Goal: Task Accomplishment & Management: Use online tool/utility

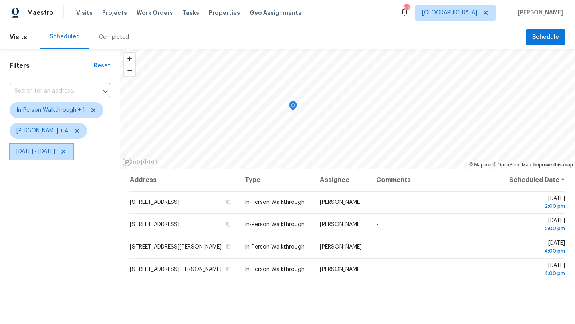
click at [55, 149] on span "Fri, Sep 12 - Fri, Sep 12" at bounding box center [35, 152] width 39 height 8
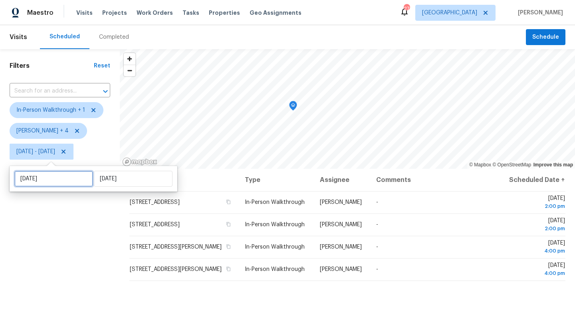
click at [64, 180] on input "Fri, Sep 12" at bounding box center [53, 179] width 79 height 16
select select "8"
select select "2025"
select select "9"
select select "2025"
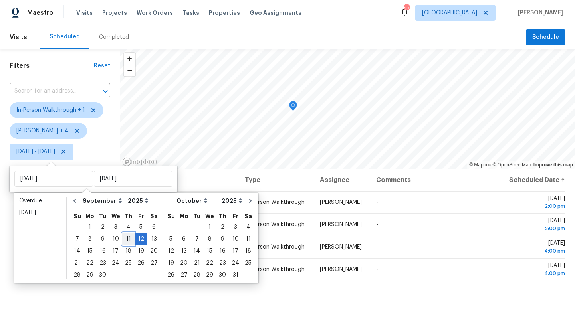
click at [124, 240] on div "11" at bounding box center [128, 239] width 12 height 11
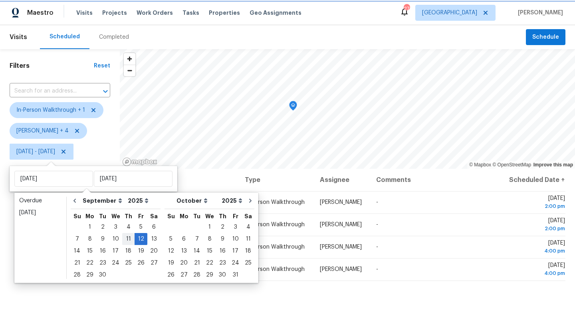
type input "Thu, Sep 11"
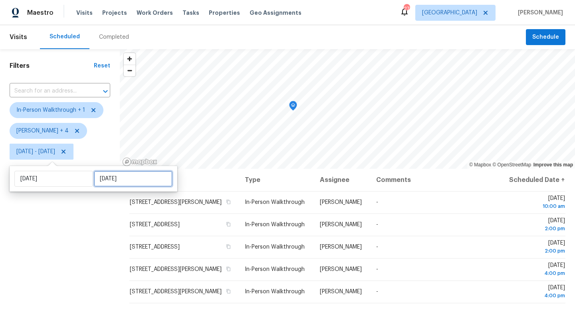
click at [121, 181] on input "Fri, Sep 12" at bounding box center [133, 179] width 79 height 16
select select "8"
select select "2025"
select select "9"
select select "2025"
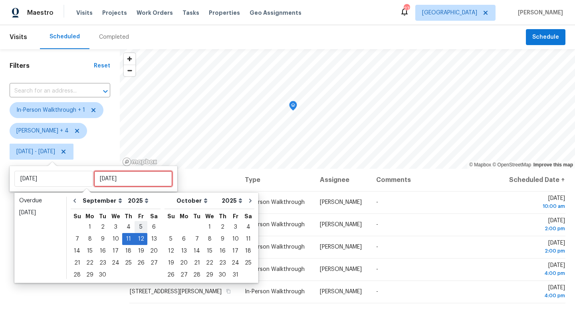
type input "Fri, Sep 05"
type input "Thu, Sep 11"
click at [125, 239] on div "11" at bounding box center [128, 239] width 12 height 11
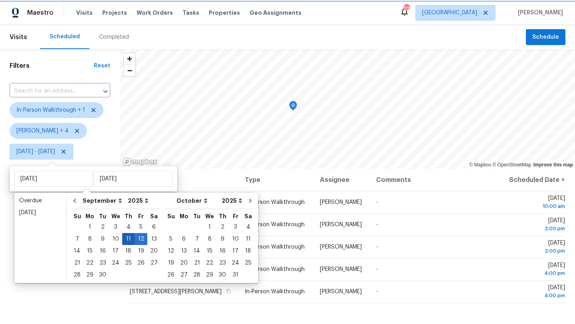
type input "Thu, Sep 11"
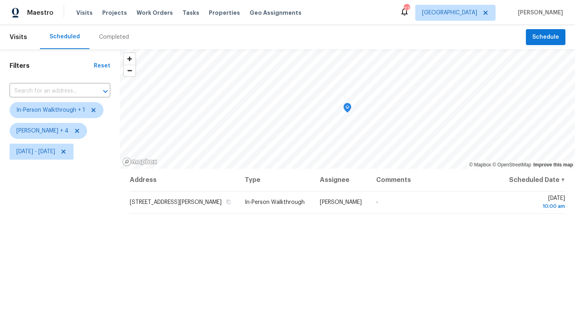
click at [81, 250] on div "Filters Reset ​ In-Person Walkthrough + 1 Alicia Anices + 4 Thu, Sep 11 - Thu, …" at bounding box center [60, 239] width 120 height 380
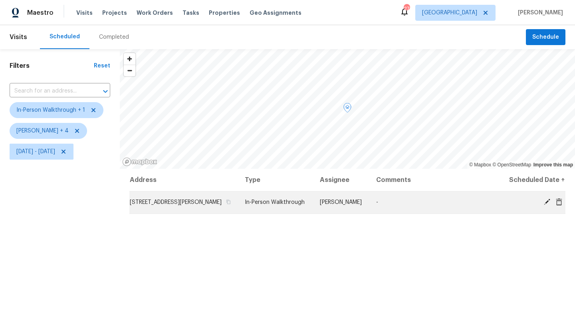
click at [549, 203] on icon at bounding box center [547, 202] width 7 height 7
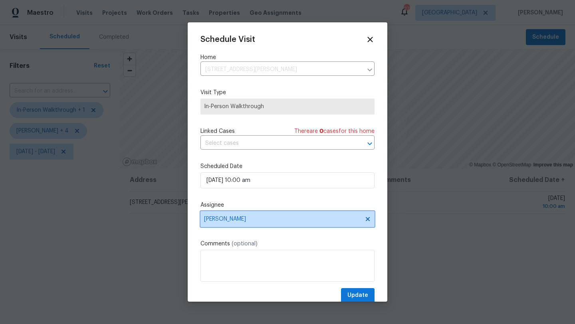
click at [240, 223] on span "[PERSON_NAME]" at bounding box center [288, 219] width 174 height 16
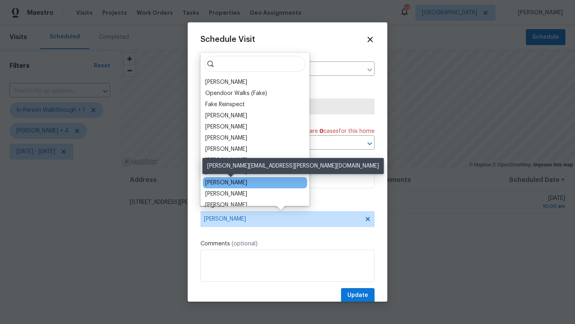
click at [227, 184] on div "RonDerrick Jackson" at bounding box center [226, 183] width 42 height 8
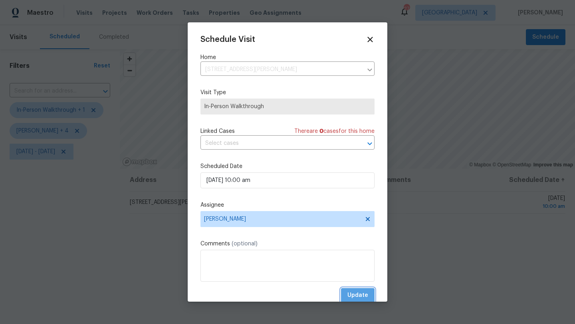
click at [358, 294] on span "Update" at bounding box center [358, 296] width 21 height 10
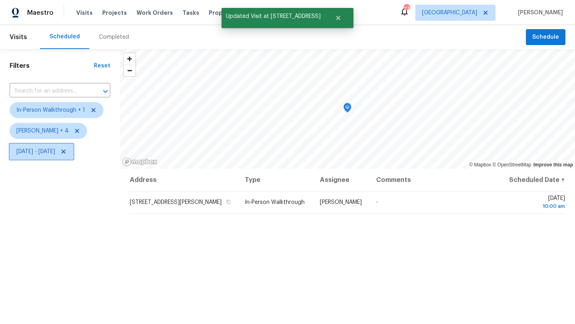
click at [55, 151] on span "Thu, Sep 11 - Thu, Sep 11" at bounding box center [35, 152] width 39 height 8
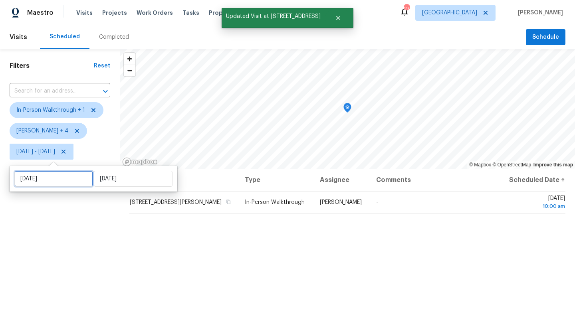
click at [49, 176] on input "Thu, Sep 11" at bounding box center [53, 179] width 79 height 16
select select "8"
select select "2025"
select select "9"
select select "2025"
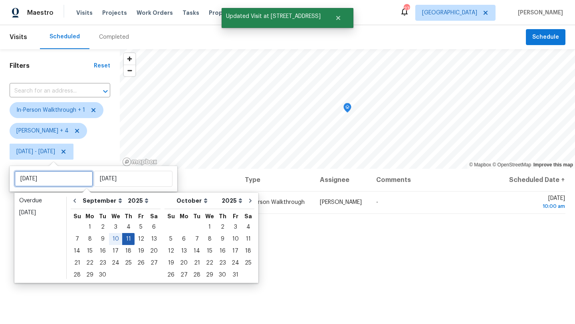
type input "Wed, Sep 10"
click at [138, 238] on div "12" at bounding box center [141, 239] width 13 height 11
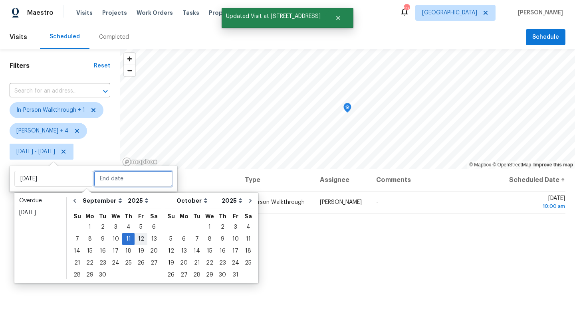
type input "Fri, Sep 12"
type input "Thu, Sep 11"
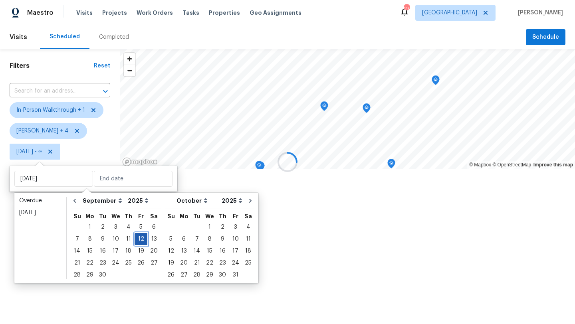
click at [138, 238] on div "12" at bounding box center [141, 239] width 13 height 11
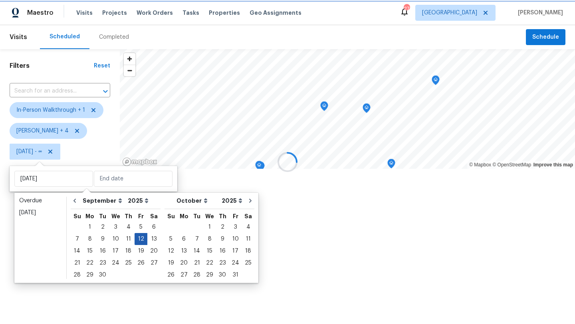
type input "Fri, Sep 12"
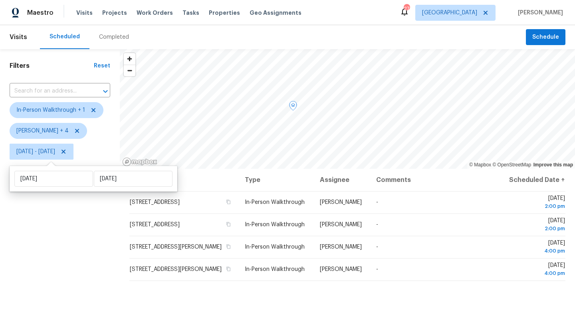
click at [121, 238] on div "Address Type Assignee Comments Scheduled Date ↑ 3332 Silver Creek Dr, Mesquite,…" at bounding box center [348, 299] width 456 height 260
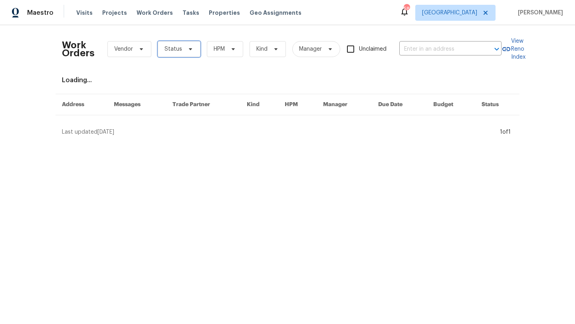
click at [185, 52] on span at bounding box center [189, 49] width 9 height 6
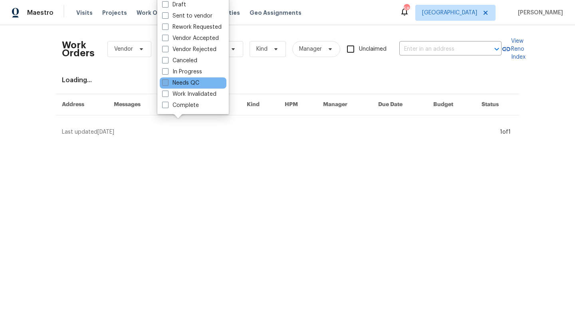
click at [193, 81] on label "Needs QC" at bounding box center [180, 83] width 37 height 8
click at [167, 81] on input "Needs QC" at bounding box center [164, 81] width 5 height 5
checkbox input "true"
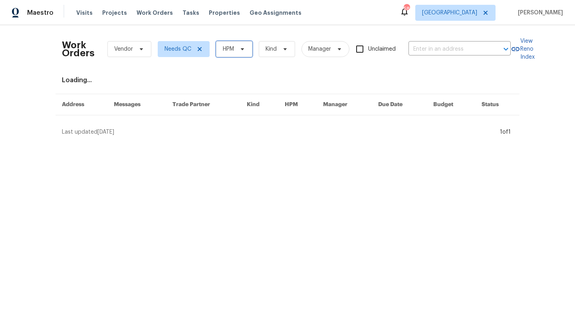
click at [232, 51] on span "HPM" at bounding box center [228, 49] width 11 height 8
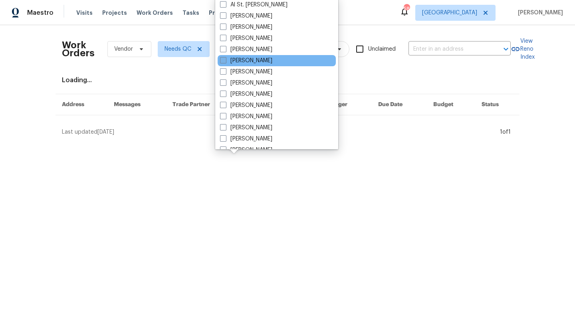
click at [237, 63] on label "[PERSON_NAME]" at bounding box center [246, 61] width 52 height 8
click at [225, 62] on input "[PERSON_NAME]" at bounding box center [222, 59] width 5 height 5
checkbox input "true"
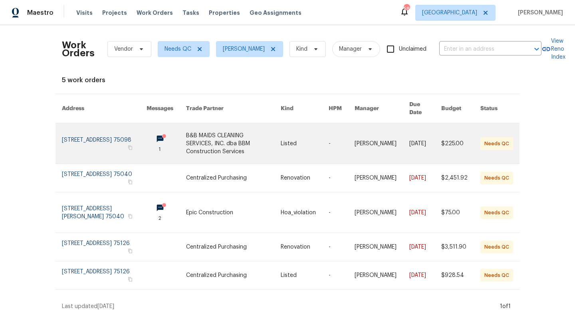
click at [236, 142] on link at bounding box center [233, 143] width 95 height 40
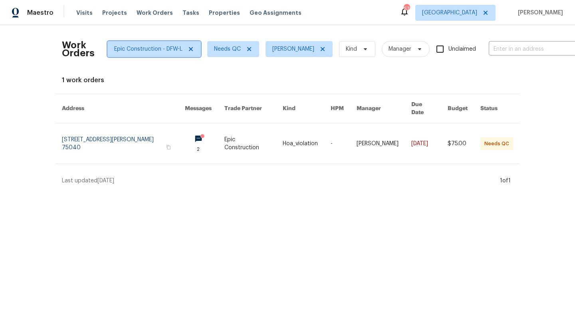
click at [189, 50] on icon at bounding box center [191, 49] width 4 height 4
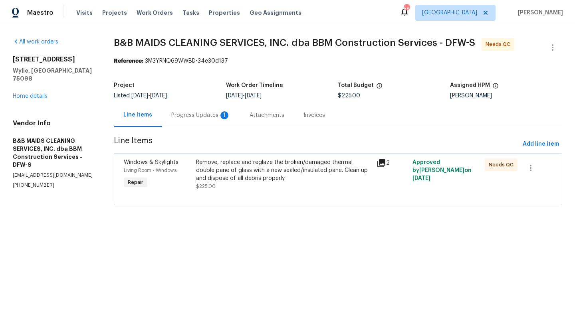
click at [239, 171] on div "Remove, replace and reglaze the broken/damaged thermal double pane of glass wit…" at bounding box center [284, 171] width 176 height 24
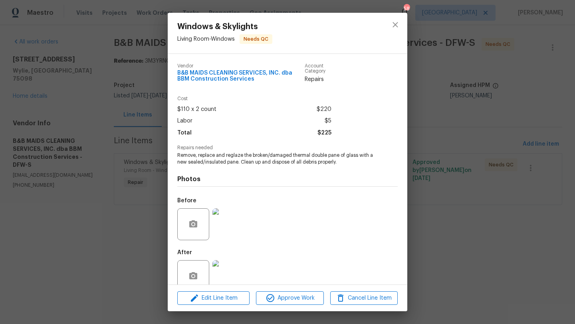
scroll to position [16, 0]
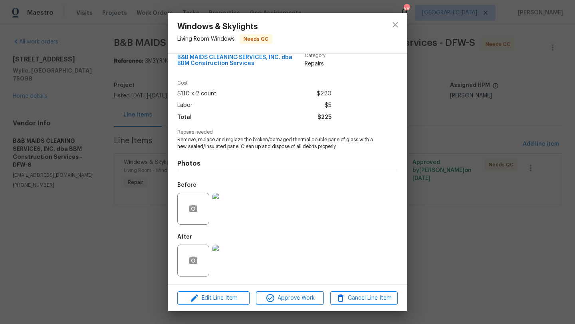
click at [233, 257] on img at bounding box center [229, 261] width 32 height 32
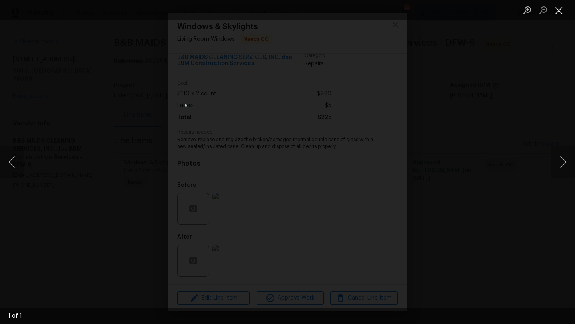
click at [561, 12] on button "Close lightbox" at bounding box center [559, 10] width 16 height 14
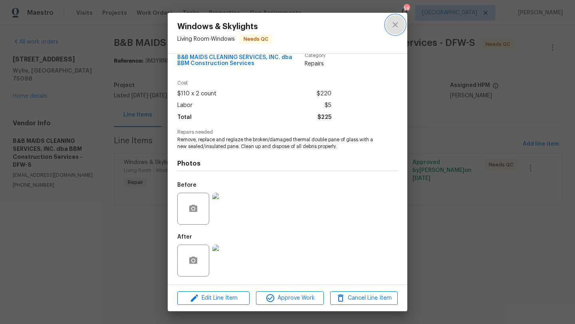
click at [397, 24] on icon "close" at bounding box center [396, 25] width 10 height 10
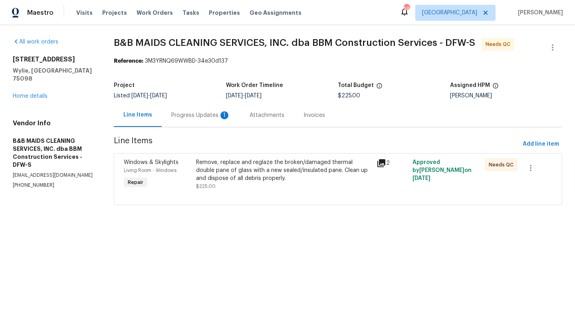
click at [215, 114] on div "Progress Updates 1" at bounding box center [200, 115] width 59 height 8
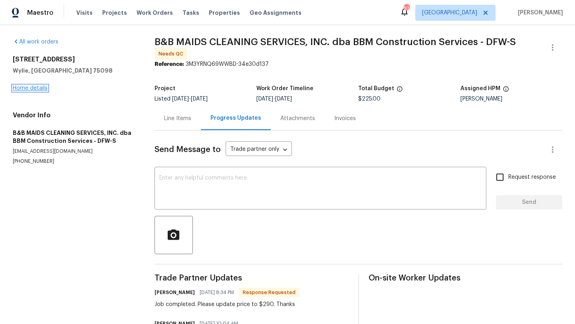
click at [41, 87] on link "Home details" at bounding box center [30, 89] width 35 height 6
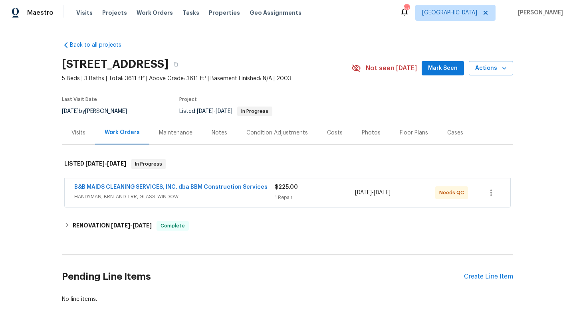
click at [195, 197] on span "HANDYMAN, BRN_AND_LRR, GLASS_WINDOW" at bounding box center [174, 197] width 201 height 8
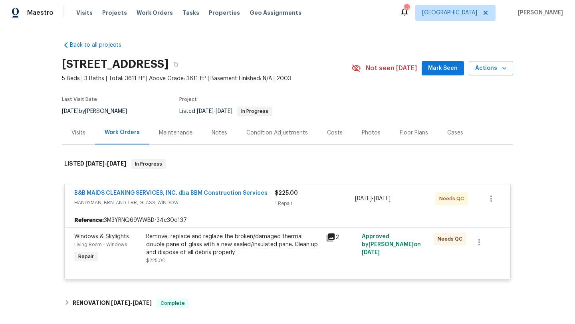
click at [223, 266] on div at bounding box center [287, 270] width 427 height 10
click at [224, 243] on div "Remove, replace and reglaze the broken/damaged thermal double pane of glass wit…" at bounding box center [233, 245] width 175 height 24
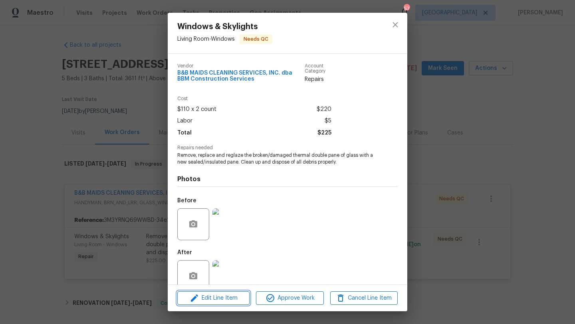
click at [230, 296] on span "Edit Line Item" at bounding box center [214, 299] width 68 height 10
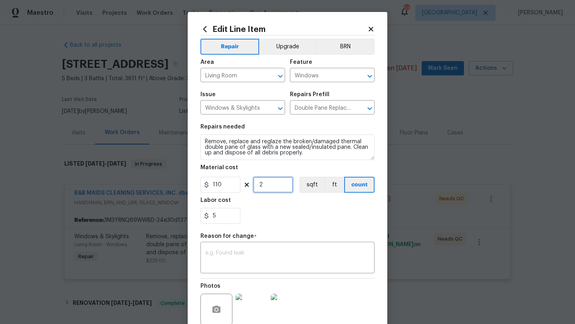
click at [265, 187] on input "2" at bounding box center [273, 185] width 40 height 16
drag, startPoint x: 222, startPoint y: 219, endPoint x: 199, endPoint y: 219, distance: 23.6
click at [199, 219] on div "Edit Line Item Repair Upgrade BRN Area Living Room ​ Feature Windows ​ Issue Wi…" at bounding box center [288, 197] width 200 height 370
type input "70"
click at [257, 198] on div "Labor cost" at bounding box center [288, 203] width 174 height 10
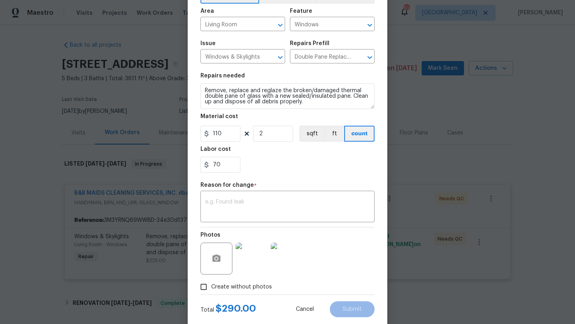
scroll to position [70, 0]
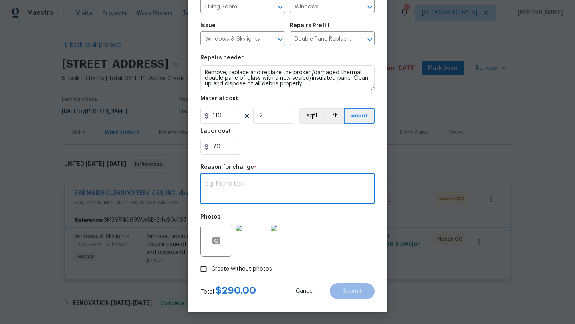
click at [241, 192] on textarea at bounding box center [287, 189] width 165 height 17
type textarea "PER INVOICE"
click at [343, 289] on span "Submit" at bounding box center [352, 292] width 19 height 6
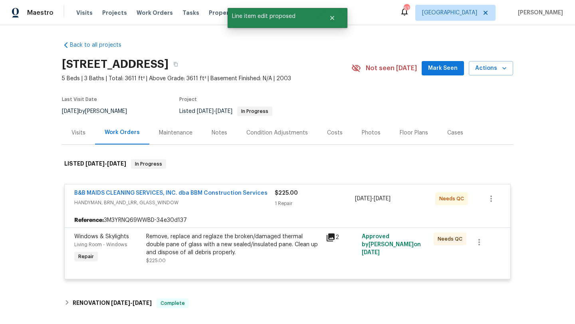
scroll to position [0, 0]
click at [160, 195] on link "B&B MAIDS CLEANING SERVICES, INC. dba BBM Construction Services" at bounding box center [170, 194] width 193 height 6
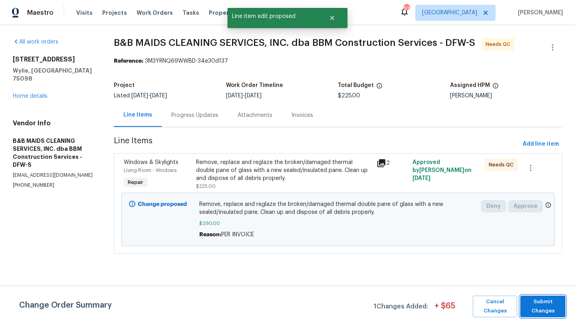
click at [533, 303] on span "Submit Changes" at bounding box center [543, 307] width 37 height 18
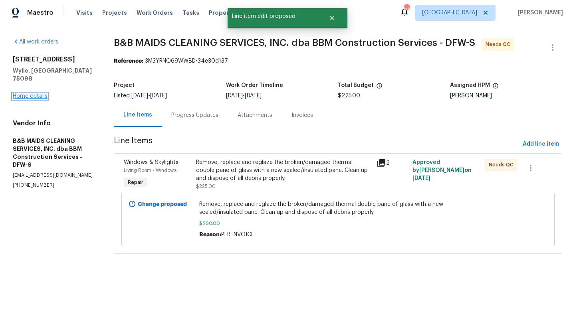
click at [31, 94] on link "Home details" at bounding box center [30, 97] width 35 height 6
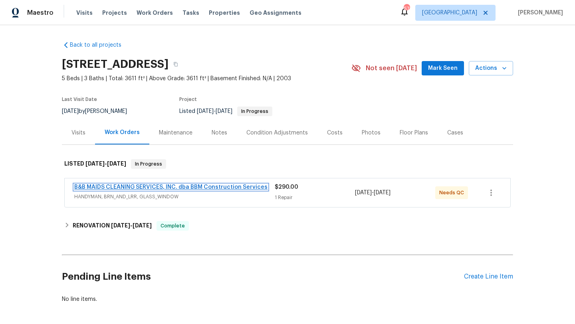
click at [241, 186] on link "B&B MAIDS CLEANING SERVICES, INC. dba BBM Construction Services" at bounding box center [170, 188] width 193 height 6
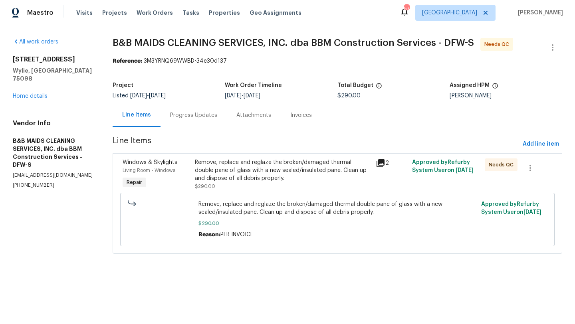
click at [275, 165] on div "Remove, replace and reglaze the broken/damaged thermal double pane of glass wit…" at bounding box center [283, 171] width 177 height 24
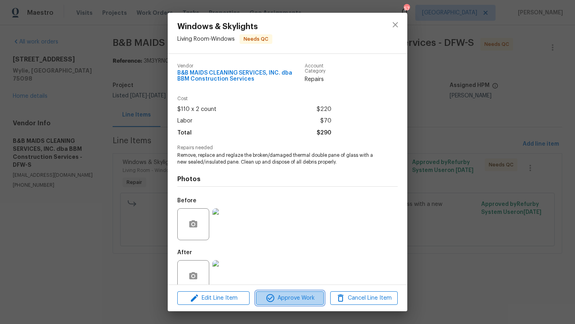
click at [297, 292] on button "Approve Work" at bounding box center [290, 299] width 68 height 14
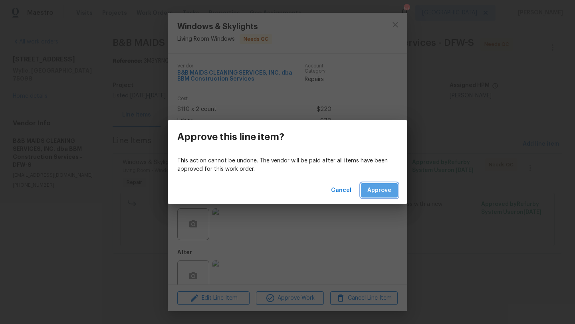
click at [373, 187] on span "Approve" at bounding box center [380, 191] width 24 height 10
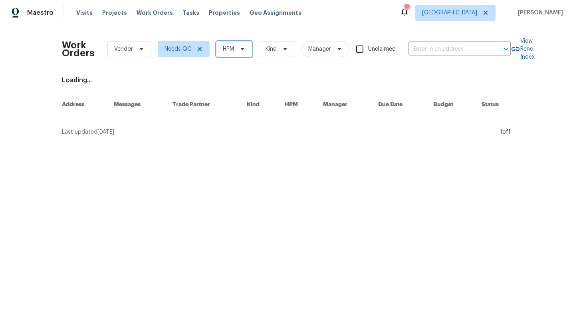
click at [239, 49] on icon at bounding box center [242, 49] width 6 height 6
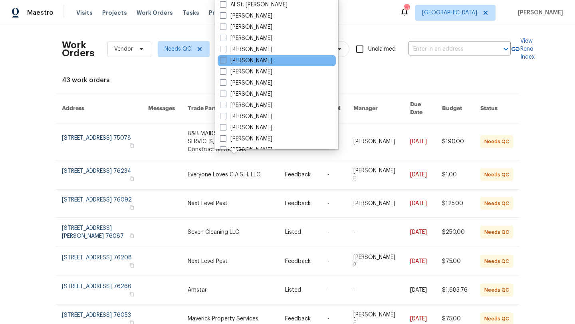
click at [241, 62] on label "[PERSON_NAME]" at bounding box center [246, 61] width 52 height 8
click at [225, 62] on input "[PERSON_NAME]" at bounding box center [222, 59] width 5 height 5
checkbox input "true"
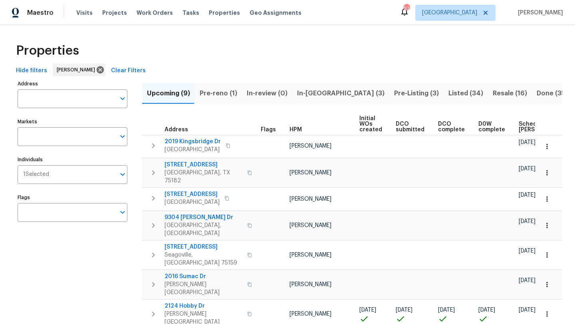
click at [215, 94] on span "Pre-reno (1)" at bounding box center [219, 93] width 38 height 11
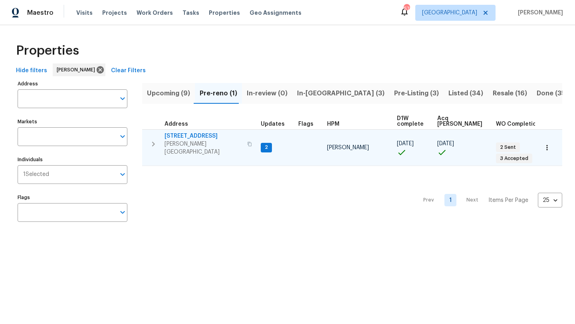
click at [246, 148] on td "[STREET_ADDRESS][PERSON_NAME]" at bounding box center [199, 144] width 115 height 29
click at [233, 140] on div "[STREET_ADDRESS][PERSON_NAME]" at bounding box center [210, 144] width 90 height 24
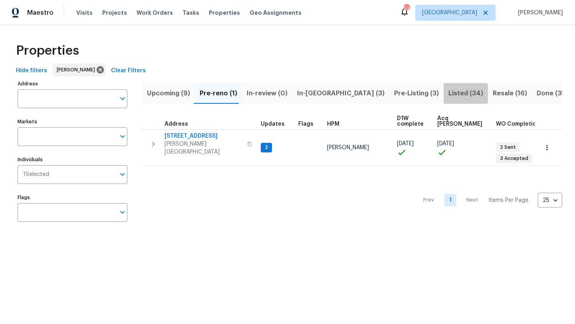
click at [449, 94] on span "Listed (34)" at bounding box center [466, 93] width 35 height 11
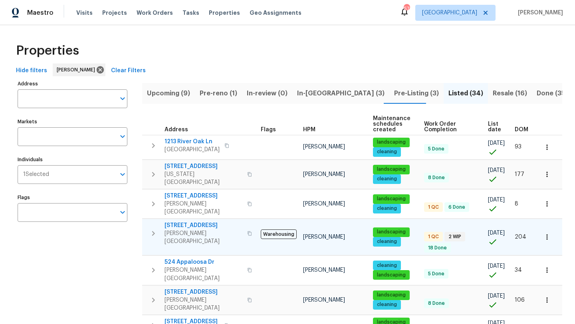
click at [207, 222] on span "[STREET_ADDRESS]" at bounding box center [204, 226] width 78 height 8
click at [305, 90] on span "In-[GEOGRAPHIC_DATA] (3)" at bounding box center [341, 93] width 88 height 11
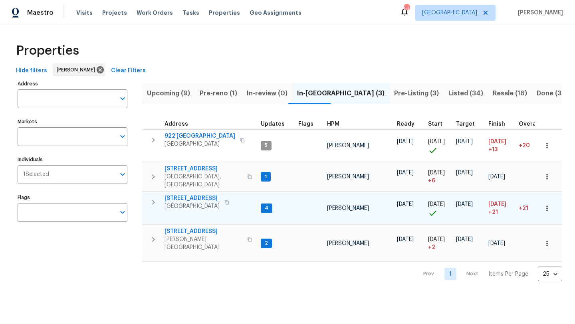
click at [203, 195] on span "[STREET_ADDRESS]" at bounding box center [192, 199] width 55 height 8
click at [547, 206] on icon "button" at bounding box center [547, 208] width 1 height 5
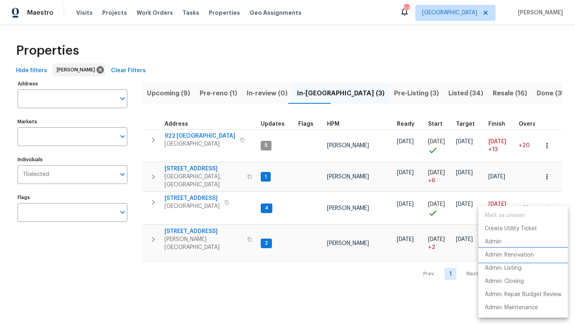
click at [521, 256] on p "Admin: Renovation" at bounding box center [509, 255] width 49 height 8
click at [215, 121] on div at bounding box center [287, 162] width 575 height 324
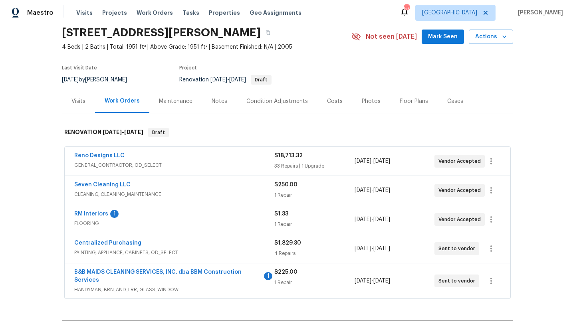
scroll to position [35, 0]
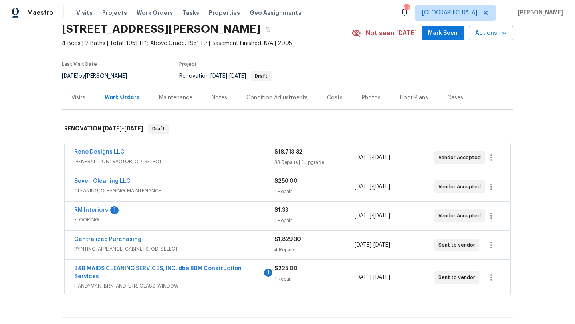
click at [221, 155] on div "Reno Designs LLC" at bounding box center [174, 153] width 200 height 10
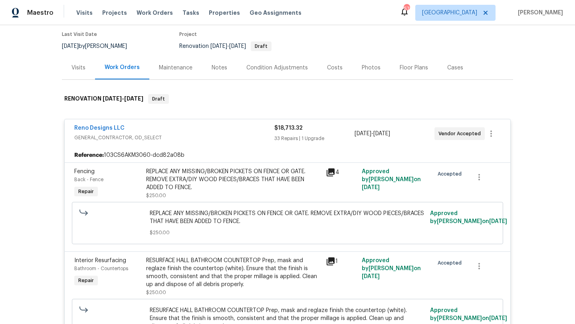
scroll to position [90, 0]
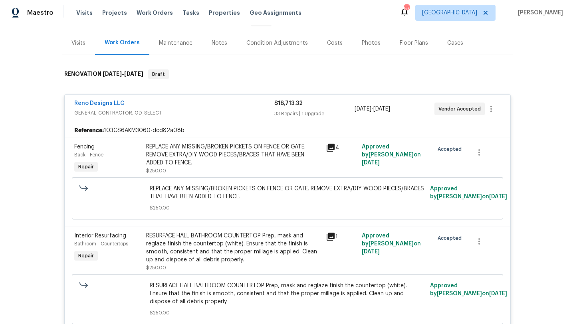
click at [193, 119] on div "Reno Designs LLC GENERAL_CONTRACTOR, OD_SELECT $18,713.32 33 Repairs | 1 Upgrad…" at bounding box center [288, 109] width 446 height 29
click at [183, 107] on div "Reno Designs LLC" at bounding box center [174, 104] width 200 height 10
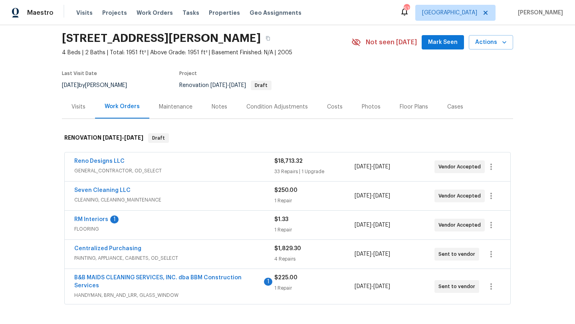
scroll to position [0, 0]
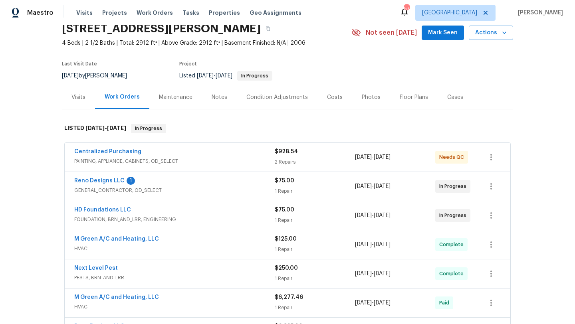
scroll to position [37, 0]
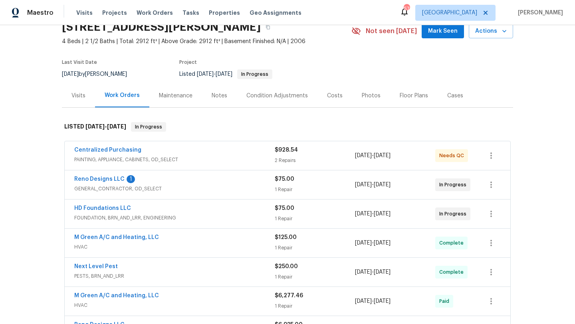
click at [241, 189] on span "GENERAL_CONTRACTOR, OD_SELECT" at bounding box center [174, 189] width 201 height 8
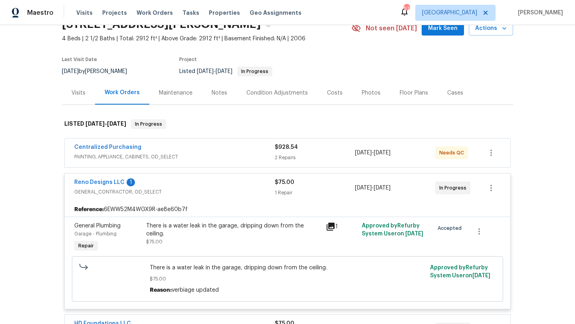
scroll to position [40, 0]
click at [251, 233] on div "There is a water leak in the garage, dripping down from the ceiling." at bounding box center [233, 230] width 175 height 16
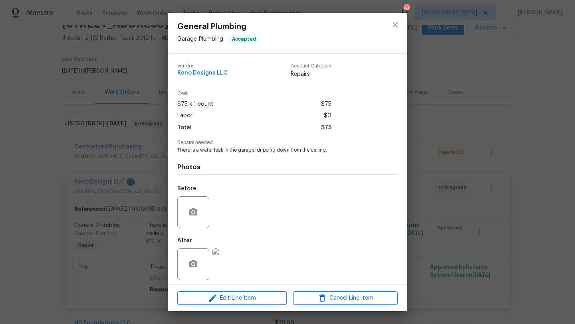
click at [233, 271] on img at bounding box center [229, 265] width 32 height 32
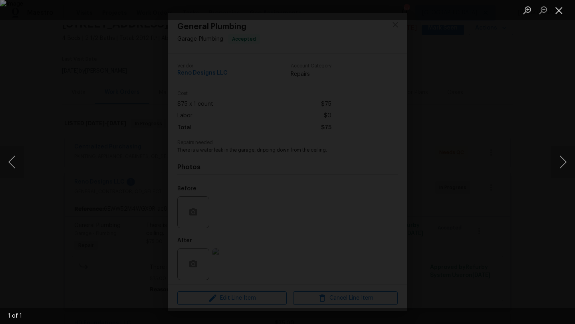
click at [560, 11] on button "Close lightbox" at bounding box center [559, 10] width 16 height 14
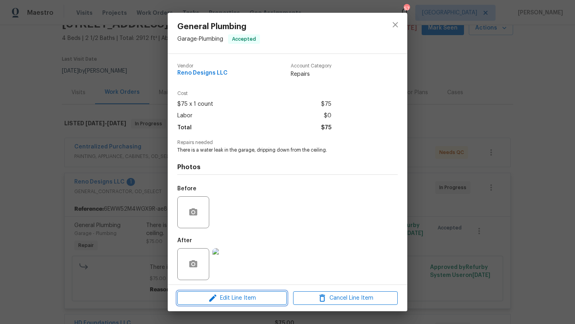
click at [245, 299] on span "Edit Line Item" at bounding box center [232, 299] width 105 height 10
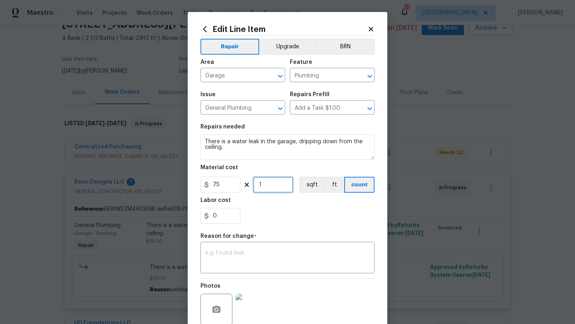
drag, startPoint x: 264, startPoint y: 187, endPoint x: 250, endPoint y: 187, distance: 14.0
click at [250, 187] on div "75 1 sqft ft count" at bounding box center [288, 185] width 174 height 16
type input "10"
click at [281, 218] on div "0" at bounding box center [288, 216] width 174 height 16
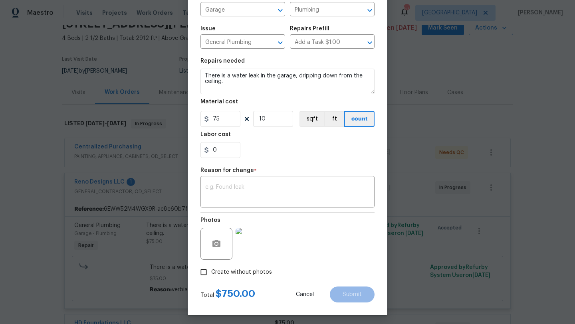
scroll to position [70, 0]
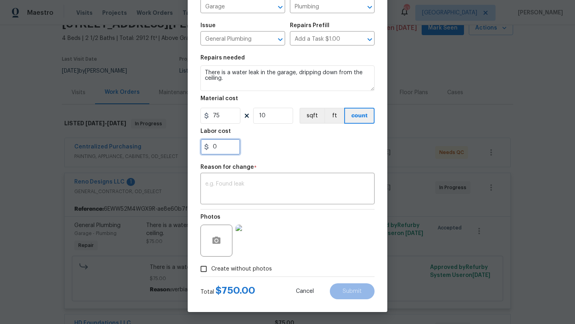
drag, startPoint x: 221, startPoint y: 145, endPoint x: 206, endPoint y: 146, distance: 14.8
click at [206, 145] on div "0" at bounding box center [221, 147] width 40 height 16
type input "25"
click at [249, 181] on div "x ​" at bounding box center [288, 190] width 174 height 30
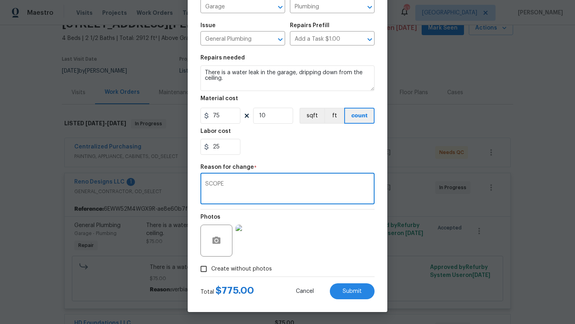
type textarea "SCOPE"
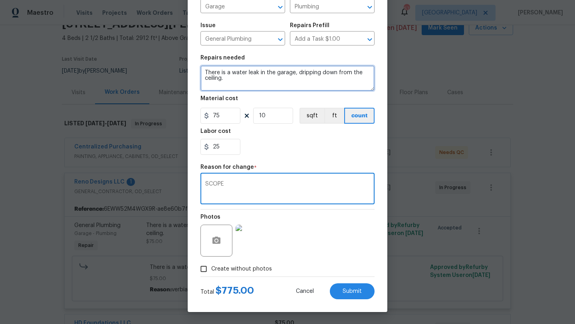
click at [238, 82] on textarea "There is a water leak in the garage, dripping down from the ceiling." at bounding box center [288, 79] width 174 height 26
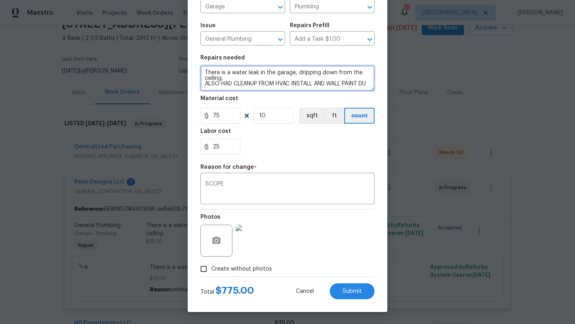
scroll to position [2, 0]
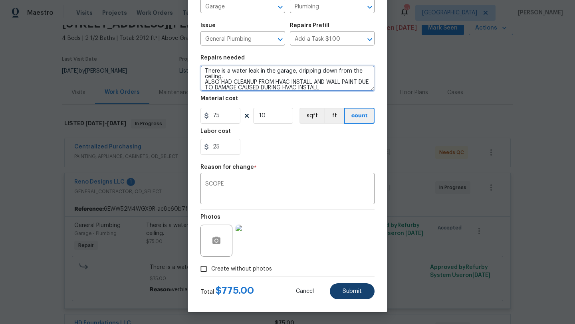
type textarea "There is a water leak in the garage, dripping down from the ceiling. ALSO HAD C…"
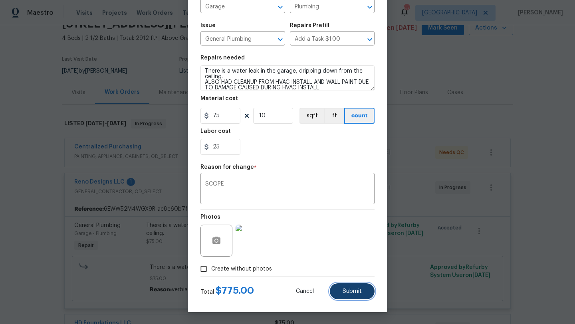
click at [343, 288] on button "Submit" at bounding box center [352, 292] width 45 height 16
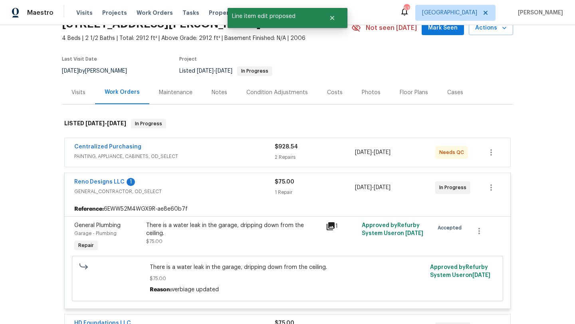
scroll to position [0, 0]
click at [111, 181] on link "Reno Designs LLC" at bounding box center [99, 182] width 50 height 6
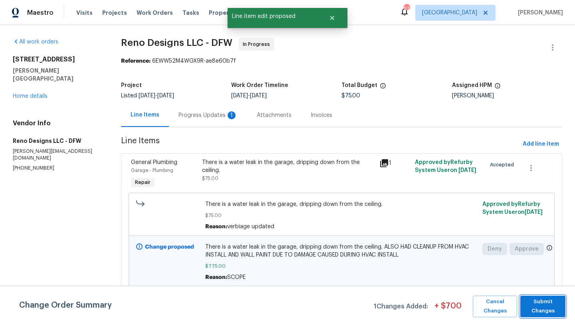
click at [543, 301] on span "Submit Changes" at bounding box center [543, 307] width 37 height 18
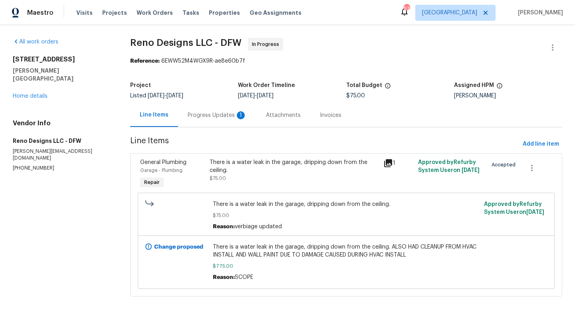
click at [259, 172] on div "There is a water leak in the garage, dripping down from the ceiling." at bounding box center [294, 167] width 169 height 16
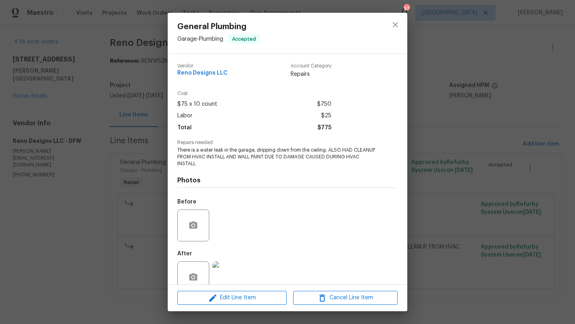
scroll to position [17, 0]
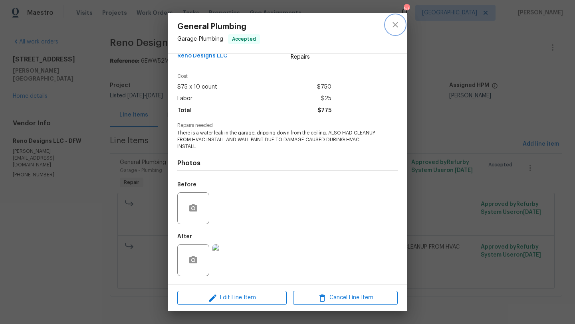
click at [397, 21] on icon "close" at bounding box center [396, 25] width 10 height 10
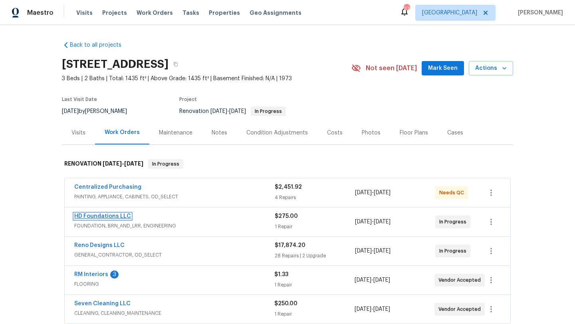
click at [110, 215] on link "HD Foundations LLC" at bounding box center [102, 217] width 57 height 6
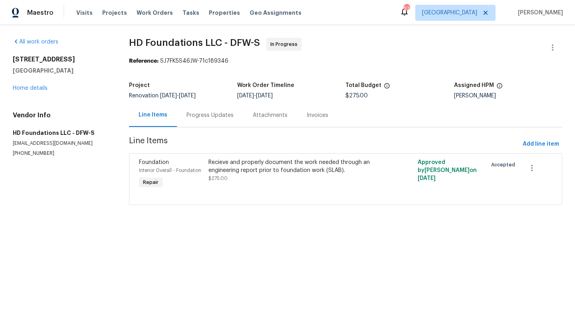
click at [195, 115] on div "Progress Updates" at bounding box center [210, 115] width 47 height 8
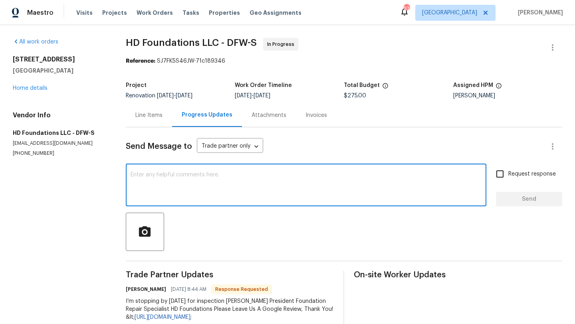
click at [158, 190] on textarea at bounding box center [306, 186] width 351 height 28
type textarea "Any word on the foundation here?"
click at [501, 172] on input "Request response" at bounding box center [500, 174] width 17 height 17
checkbox input "true"
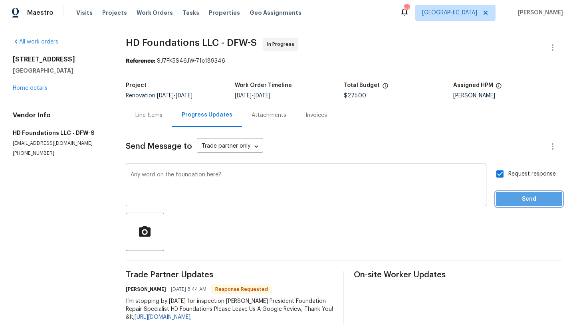
click at [517, 203] on span "Send" at bounding box center [530, 200] width 54 height 10
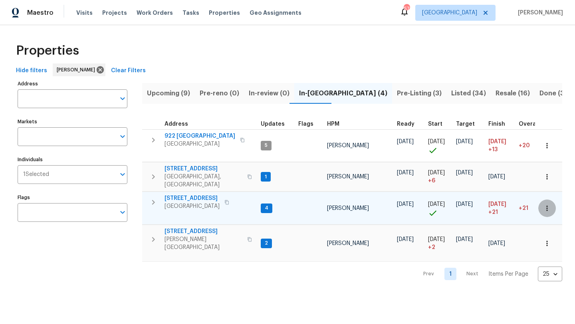
click at [550, 205] on icon "button" at bounding box center [547, 209] width 8 height 8
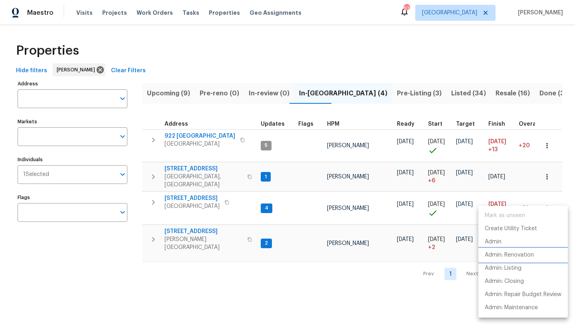
click at [513, 253] on p "Admin: Renovation" at bounding box center [509, 255] width 49 height 8
click at [544, 147] on div at bounding box center [287, 162] width 575 height 324
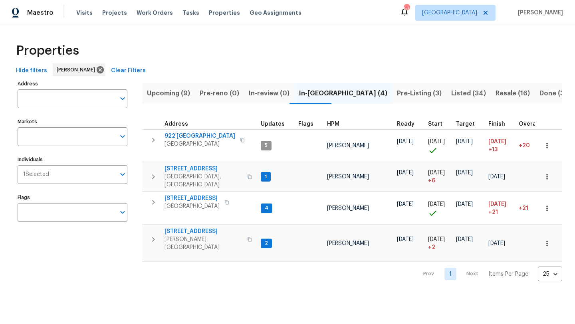
click at [544, 147] on icon "button" at bounding box center [547, 146] width 8 height 8
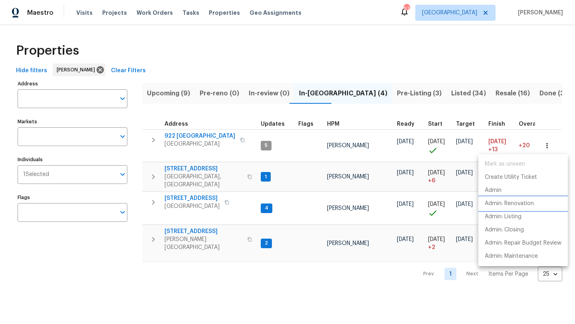
click at [528, 204] on p "Admin: Renovation" at bounding box center [509, 204] width 49 height 8
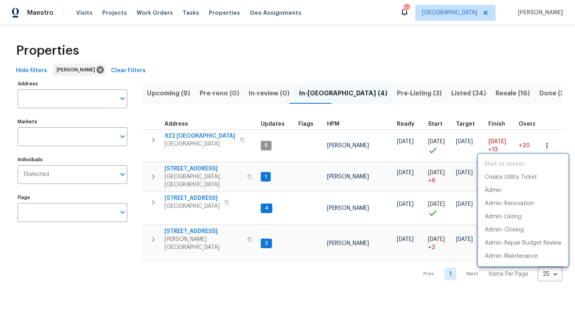
click at [241, 169] on div at bounding box center [287, 162] width 575 height 324
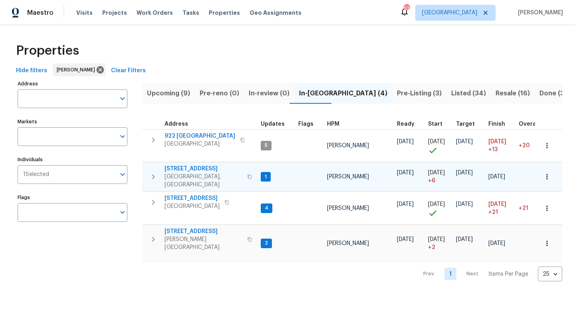
click at [548, 173] on icon "button" at bounding box center [547, 177] width 8 height 8
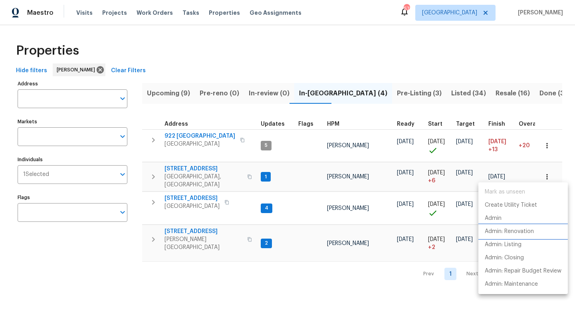
click at [512, 233] on p "Admin: Renovation" at bounding box center [509, 232] width 49 height 8
click at [182, 91] on div at bounding box center [287, 162] width 575 height 324
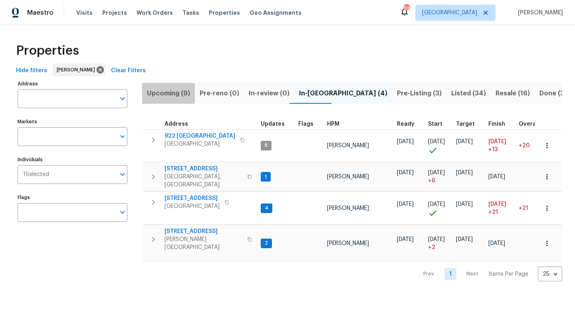
click at [181, 93] on span "Upcoming (9)" at bounding box center [168, 93] width 43 height 11
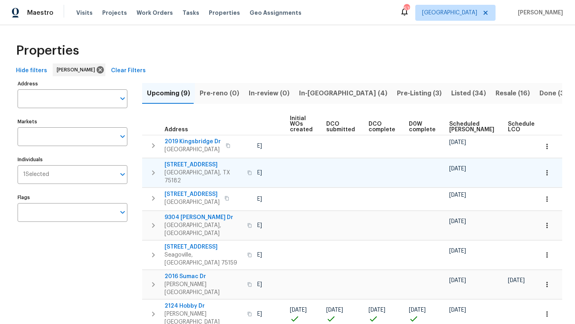
scroll to position [0, 88]
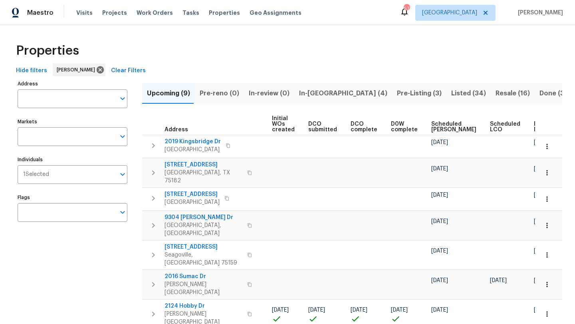
click at [435, 126] on span "Scheduled COE" at bounding box center [454, 126] width 45 height 11
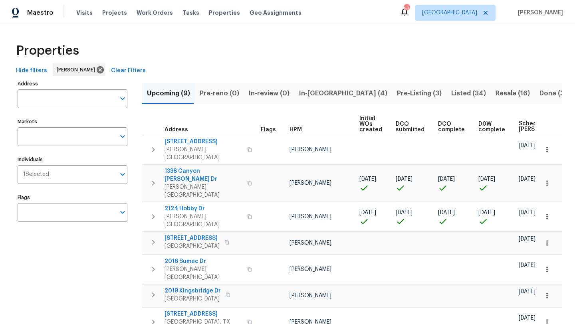
scroll to position [0, 97]
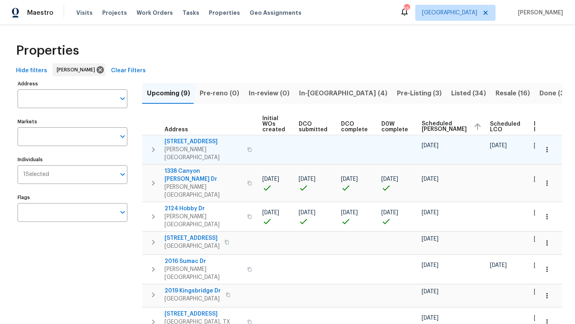
click at [200, 139] on span "[STREET_ADDRESS]" at bounding box center [204, 142] width 78 height 8
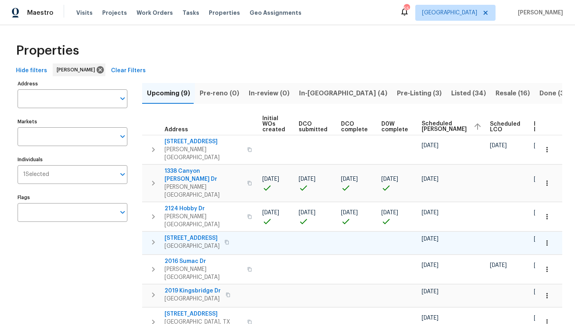
click at [193, 235] on span "5415 Waterloo Dr" at bounding box center [192, 239] width 55 height 8
click at [549, 239] on icon "button" at bounding box center [547, 243] width 8 height 8
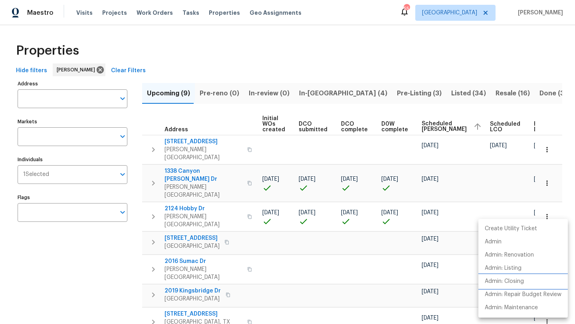
click at [503, 281] on p "Admin: Closing" at bounding box center [504, 282] width 39 height 8
click at [133, 275] on div at bounding box center [287, 162] width 575 height 324
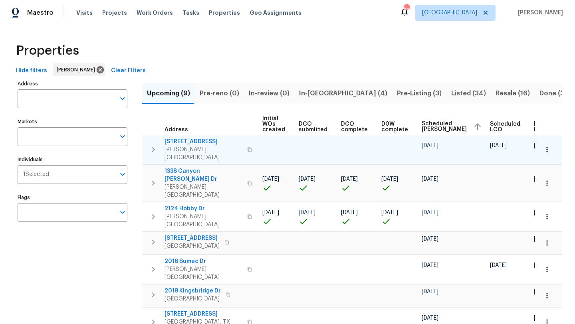
click at [216, 141] on span "[STREET_ADDRESS]" at bounding box center [204, 142] width 78 height 8
click at [544, 149] on icon "button" at bounding box center [547, 150] width 8 height 8
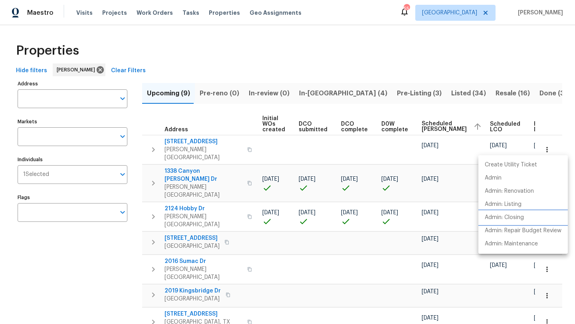
click at [522, 216] on p "Admin: Closing" at bounding box center [504, 218] width 39 height 8
click at [182, 76] on div at bounding box center [287, 162] width 575 height 324
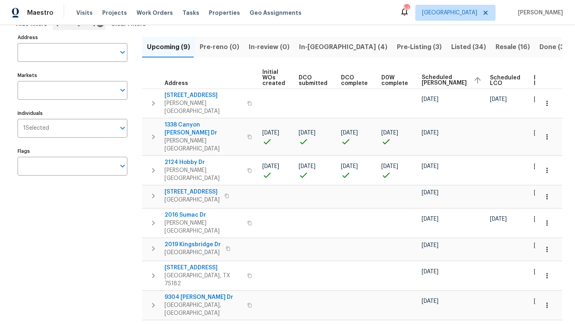
scroll to position [51, 0]
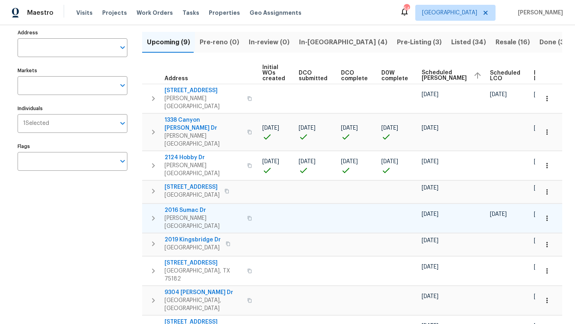
click at [185, 207] on span "2016 Sumac Dr" at bounding box center [204, 211] width 78 height 8
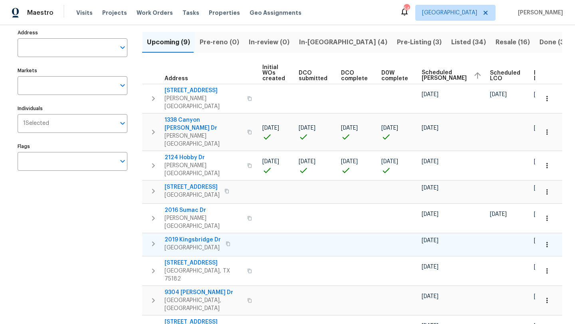
click at [207, 236] on span "2019 Kingsbridge Dr" at bounding box center [193, 240] width 56 height 8
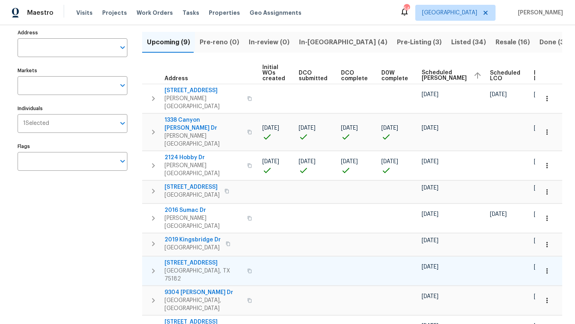
click at [196, 259] on span "209 Old Gate Ln" at bounding box center [204, 263] width 78 height 8
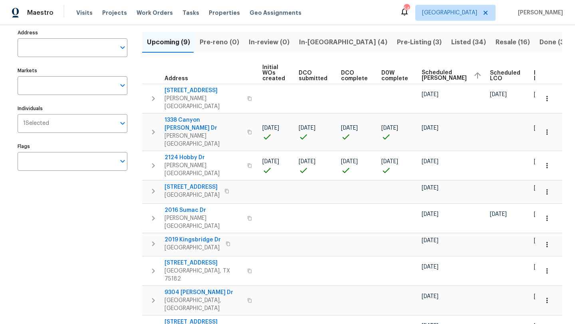
click at [121, 245] on div "Address Address Markets Markets Individuals 1 Selected Individuals Flags Flags" at bounding box center [78, 196] width 120 height 338
click at [188, 289] on span "9304 Kessler Dr" at bounding box center [204, 293] width 78 height 8
click at [197, 318] on span "1012 Woodside Ln" at bounding box center [204, 322] width 78 height 8
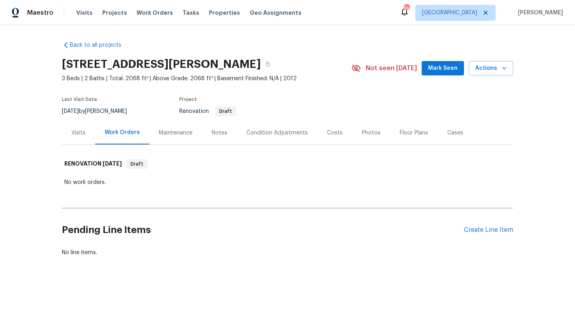
click at [332, 133] on div "Costs" at bounding box center [335, 133] width 16 height 8
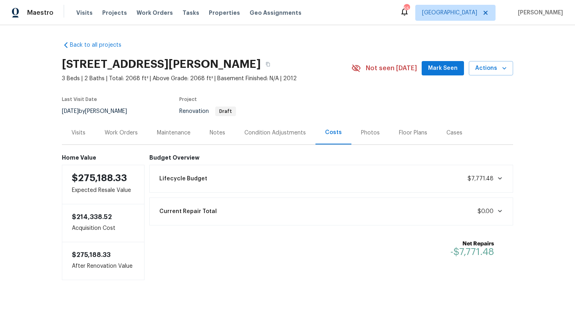
click at [290, 133] on div "Condition Adjustments" at bounding box center [276, 133] width 62 height 8
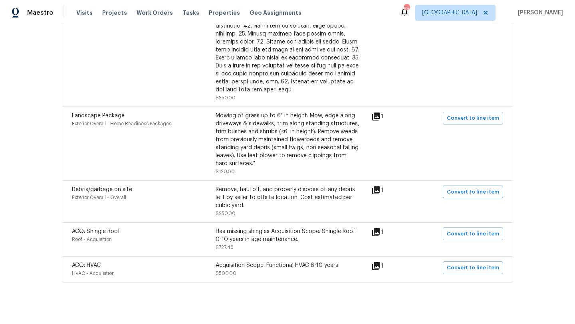
scroll to position [724, 0]
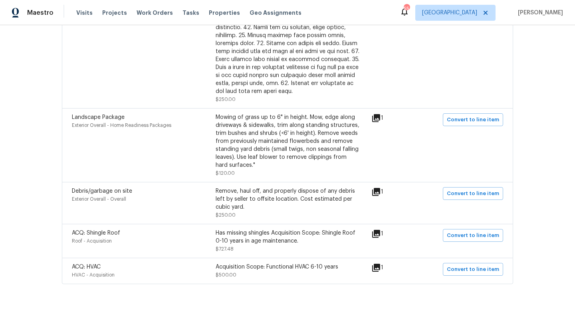
click at [380, 192] on icon at bounding box center [376, 192] width 8 height 8
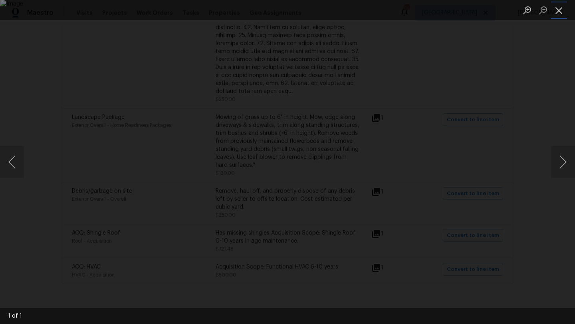
click at [560, 11] on button "Close lightbox" at bounding box center [559, 10] width 16 height 14
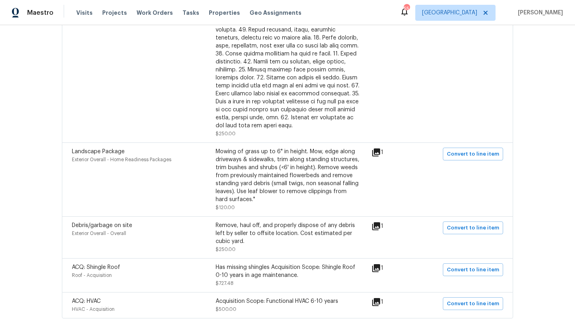
scroll to position [684, 0]
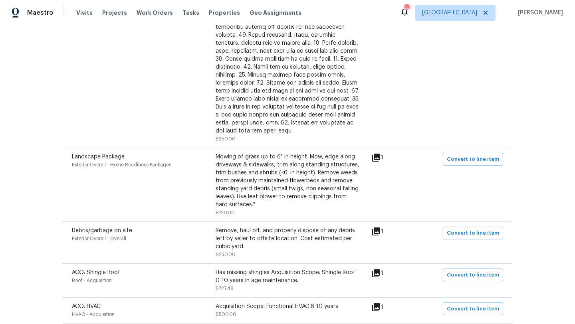
click at [380, 159] on icon at bounding box center [376, 158] width 8 height 8
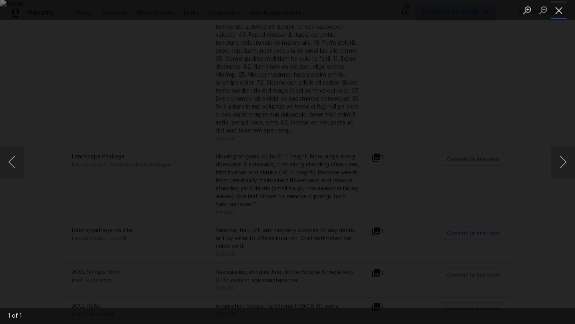
click at [560, 11] on button "Close lightbox" at bounding box center [559, 10] width 16 height 14
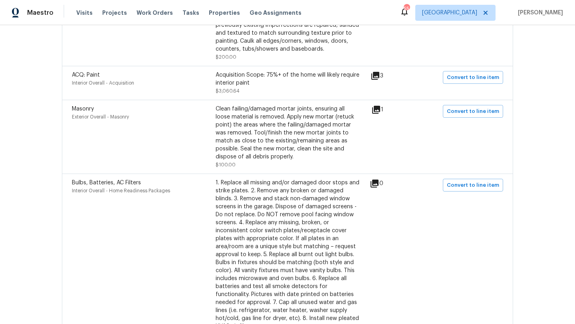
scroll to position [261, 0]
click at [380, 111] on icon at bounding box center [376, 111] width 8 height 8
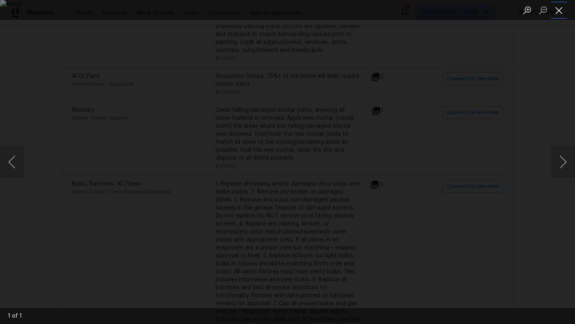
click at [559, 13] on button "Close lightbox" at bounding box center [559, 10] width 16 height 14
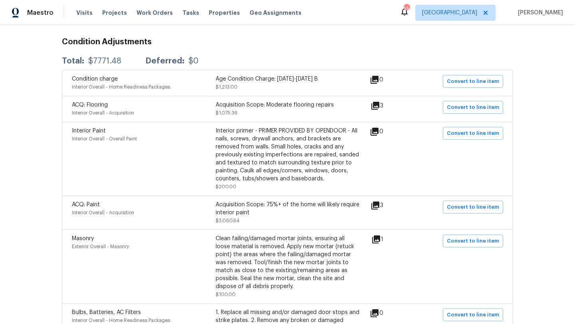
scroll to position [130, 0]
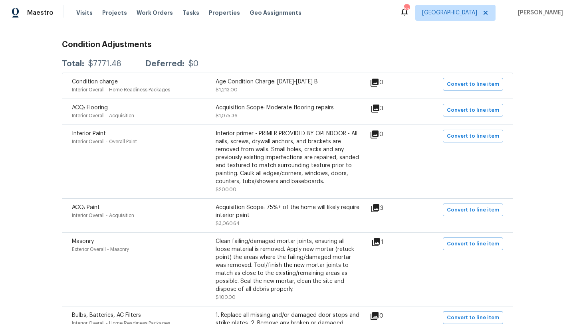
click at [380, 109] on icon at bounding box center [376, 109] width 10 height 10
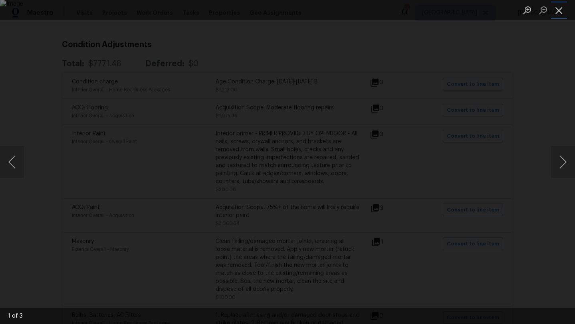
click at [561, 9] on button "Close lightbox" at bounding box center [559, 10] width 16 height 14
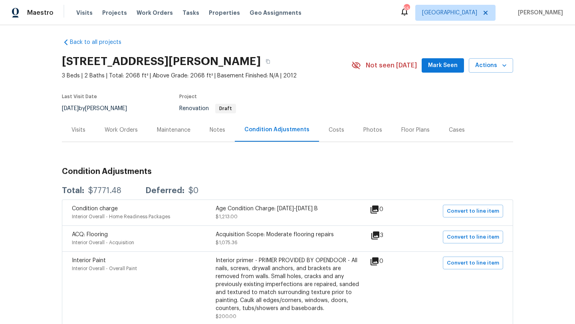
scroll to position [0, 0]
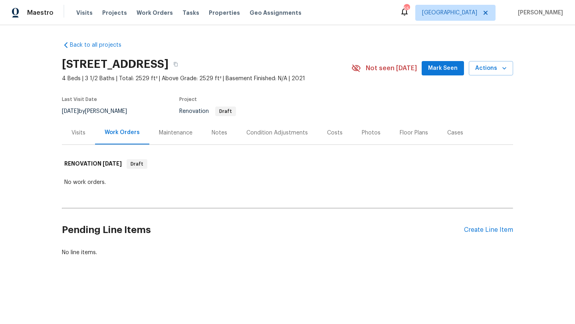
click at [335, 133] on div "Costs" at bounding box center [335, 133] width 16 height 8
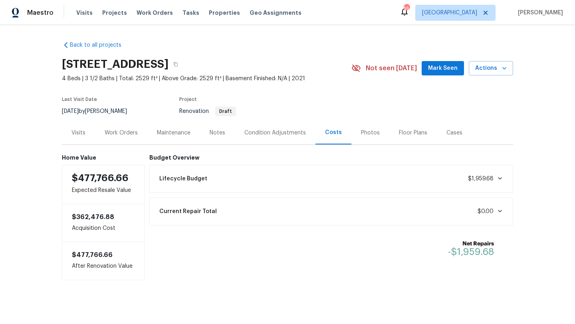
click at [277, 131] on div "Condition Adjustments" at bounding box center [276, 133] width 62 height 8
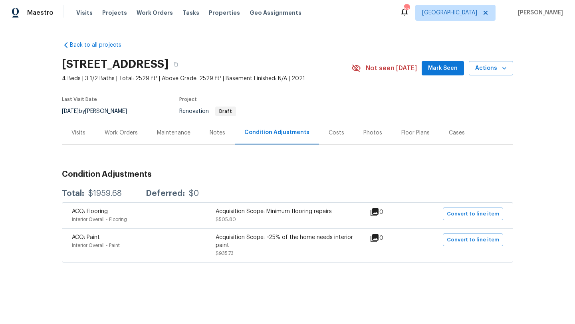
click at [80, 134] on div "Visits" at bounding box center [79, 133] width 14 height 8
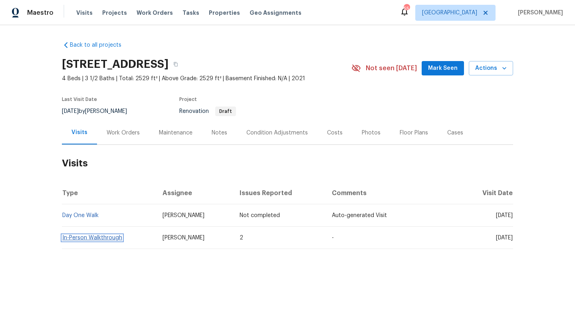
click at [103, 236] on link "In-Person Walkthrough" at bounding box center [92, 238] width 60 height 6
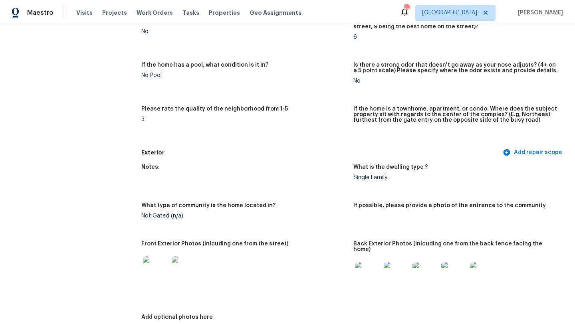
scroll to position [175, 0]
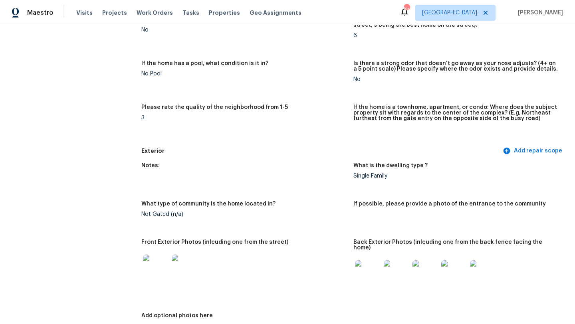
click at [191, 266] on img at bounding box center [185, 268] width 26 height 26
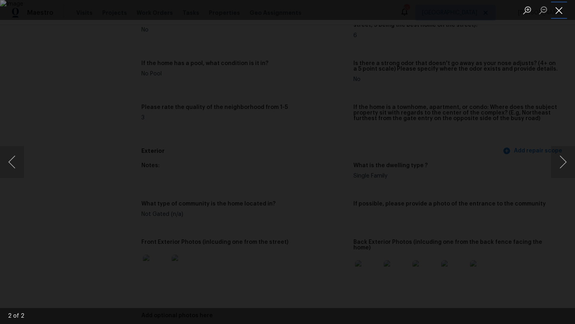
click at [560, 10] on button "Close lightbox" at bounding box center [559, 10] width 16 height 14
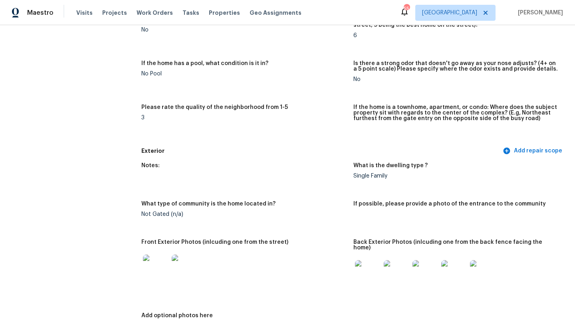
click at [364, 273] on img at bounding box center [368, 274] width 26 height 26
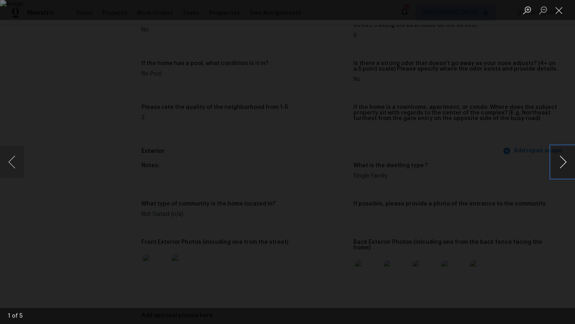
click at [565, 161] on button "Next image" at bounding box center [563, 162] width 24 height 32
click at [565, 160] on button "Next image" at bounding box center [563, 162] width 24 height 32
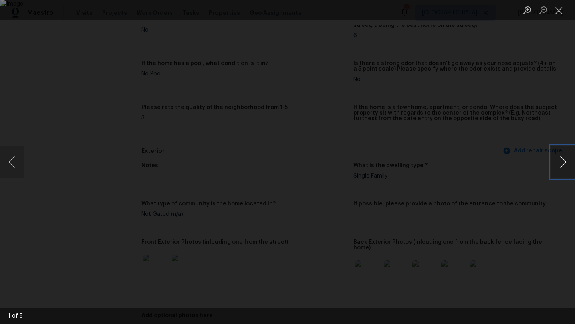
click at [565, 160] on button "Next image" at bounding box center [563, 162] width 24 height 32
click at [559, 7] on button "Close lightbox" at bounding box center [559, 10] width 16 height 14
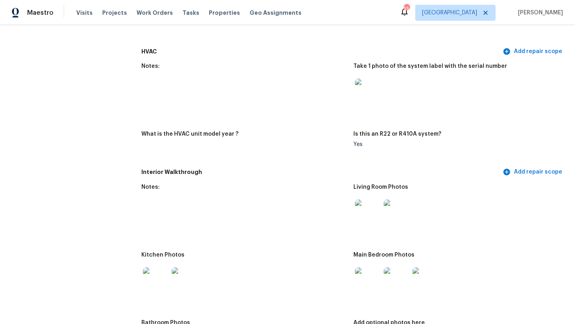
scroll to position [665, 0]
click at [367, 207] on img at bounding box center [368, 212] width 26 height 26
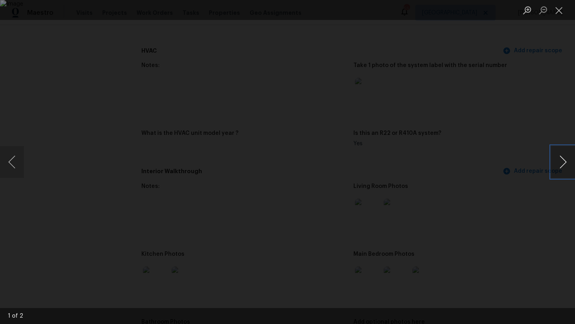
click at [564, 162] on button "Next image" at bounding box center [563, 162] width 24 height 32
click at [560, 9] on button "Close lightbox" at bounding box center [559, 10] width 16 height 14
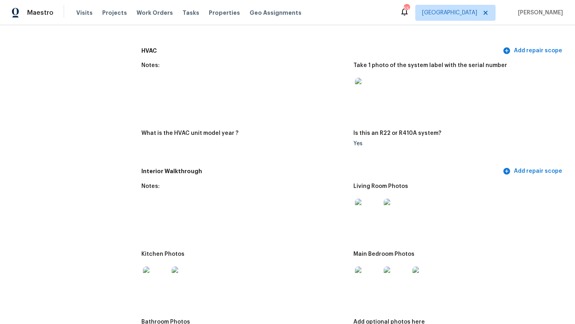
click at [369, 268] on img at bounding box center [368, 280] width 26 height 26
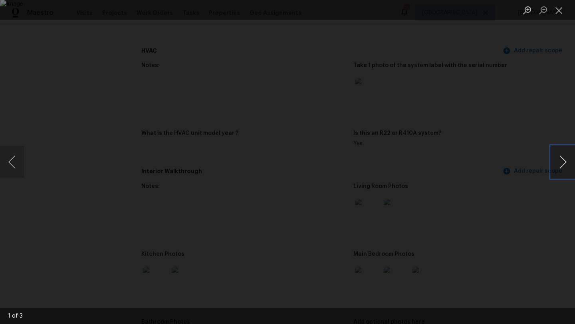
click at [569, 162] on button "Next image" at bounding box center [563, 162] width 24 height 32
click at [559, 10] on button "Close lightbox" at bounding box center [559, 10] width 16 height 14
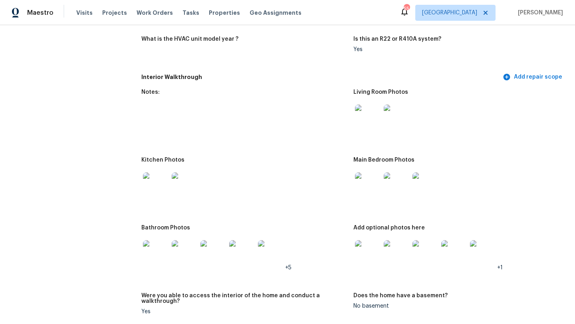
scroll to position [769, 0]
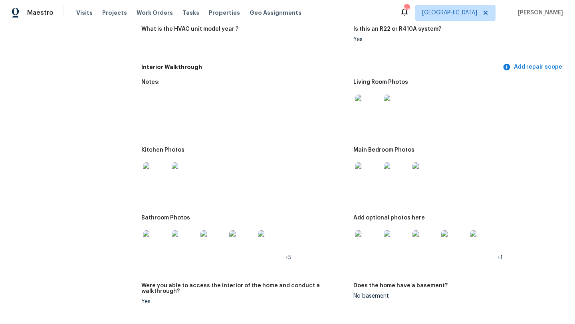
click at [157, 170] on img at bounding box center [156, 176] width 26 height 26
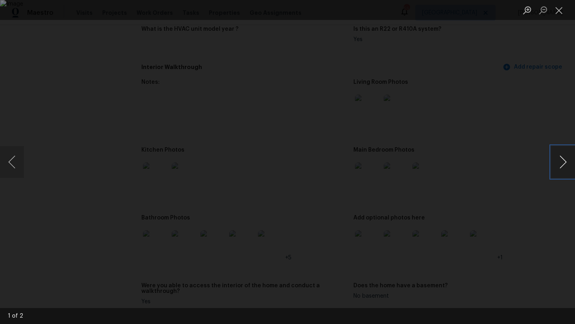
click at [565, 163] on button "Next image" at bounding box center [563, 162] width 24 height 32
click at [560, 13] on button "Close lightbox" at bounding box center [559, 10] width 16 height 14
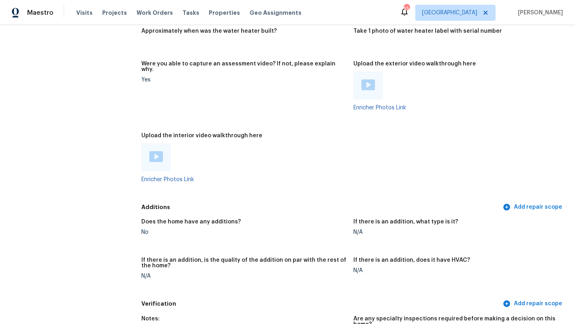
scroll to position [1364, 0]
click at [169, 144] on div at bounding box center [156, 158] width 30 height 28
click at [159, 152] on img at bounding box center [156, 157] width 14 height 11
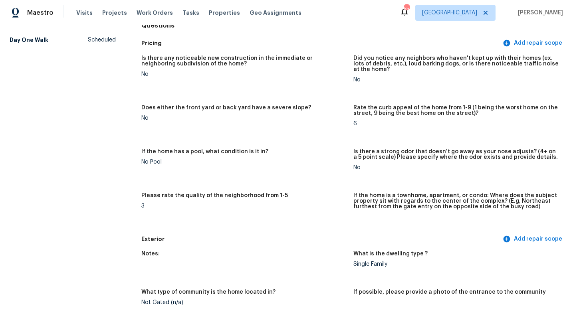
scroll to position [0, 0]
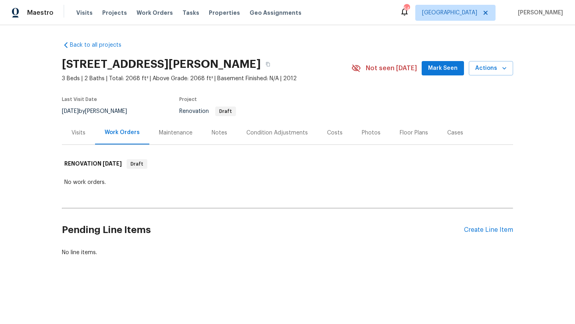
click at [79, 131] on div "Visits" at bounding box center [79, 133] width 14 height 8
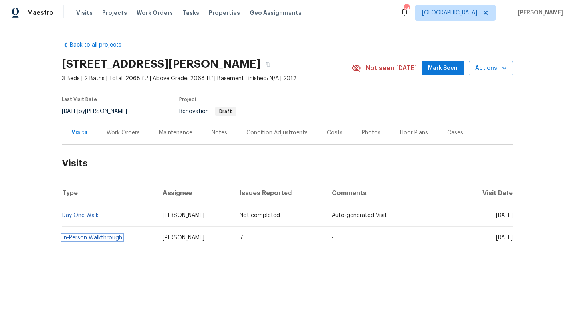
click at [109, 238] on link "In-Person Walkthrough" at bounding box center [92, 238] width 60 height 6
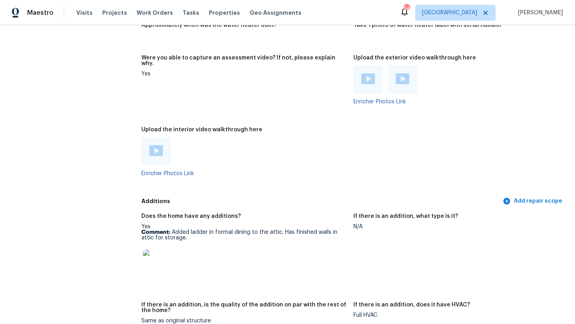
scroll to position [1556, 0]
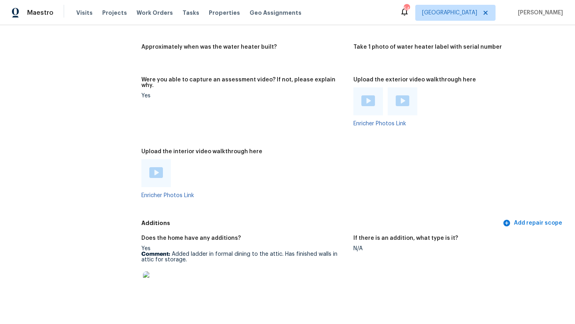
click at [158, 167] on div at bounding box center [156, 173] width 14 height 12
click at [366, 95] on img at bounding box center [369, 100] width 14 height 11
click at [400, 95] on img at bounding box center [403, 100] width 14 height 11
click at [406, 95] on img at bounding box center [403, 100] width 14 height 11
click at [366, 95] on img at bounding box center [369, 100] width 14 height 11
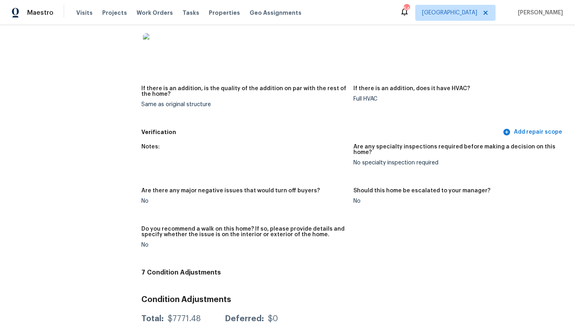
scroll to position [1726, 0]
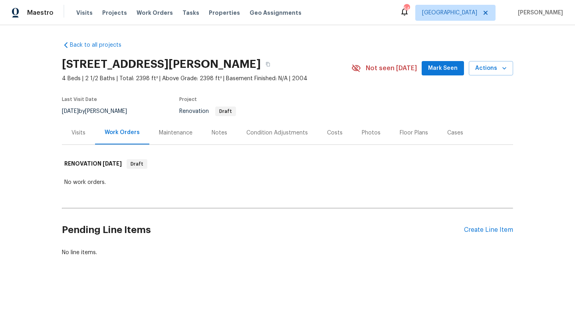
click at [336, 133] on div "Costs" at bounding box center [335, 133] width 16 height 8
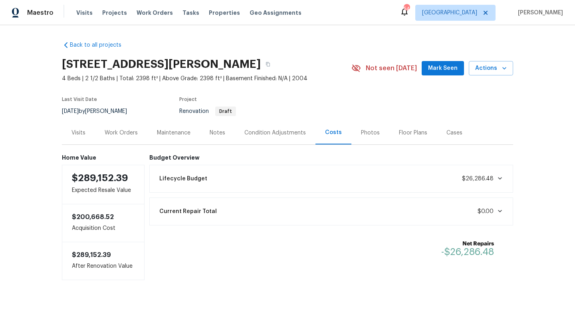
click at [78, 133] on div "Visits" at bounding box center [79, 133] width 14 height 8
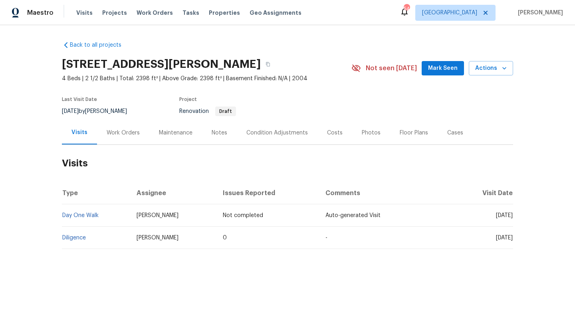
click at [259, 132] on div "Condition Adjustments" at bounding box center [278, 133] width 62 height 8
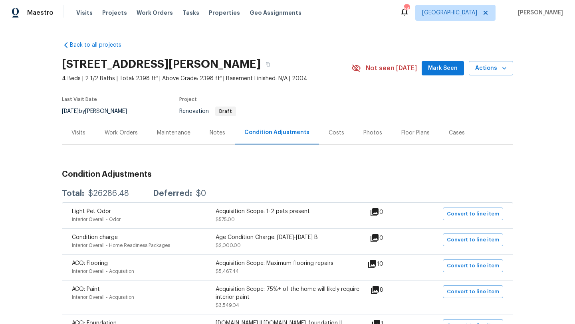
click at [82, 133] on div "Visits" at bounding box center [79, 133] width 14 height 8
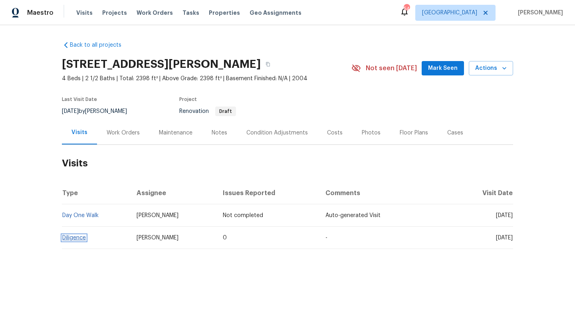
click at [79, 237] on link "Diligence" at bounding box center [74, 238] width 24 height 6
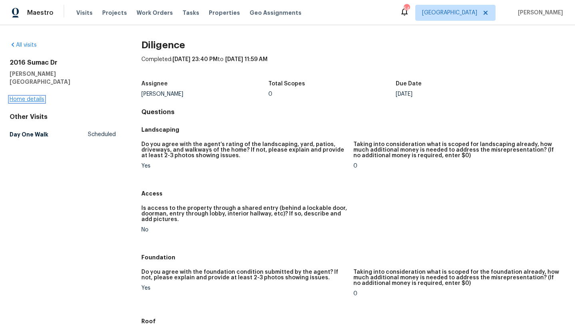
click at [39, 97] on link "Home details" at bounding box center [27, 100] width 35 height 6
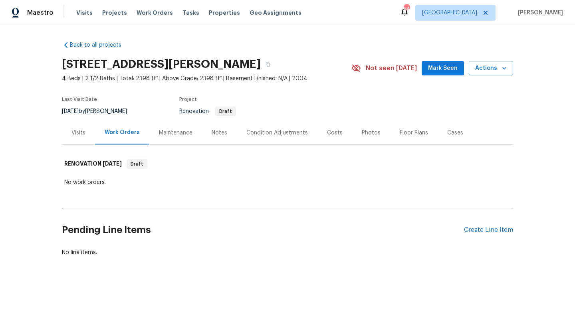
click at [263, 132] on div "Condition Adjustments" at bounding box center [278, 133] width 62 height 8
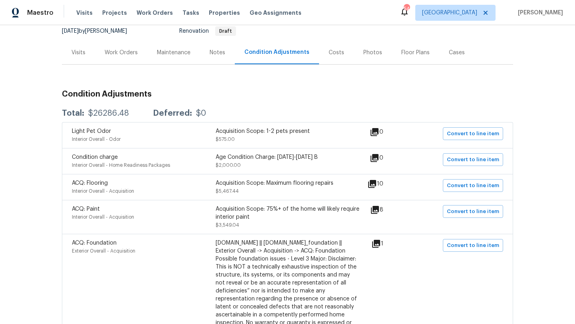
scroll to position [111, 0]
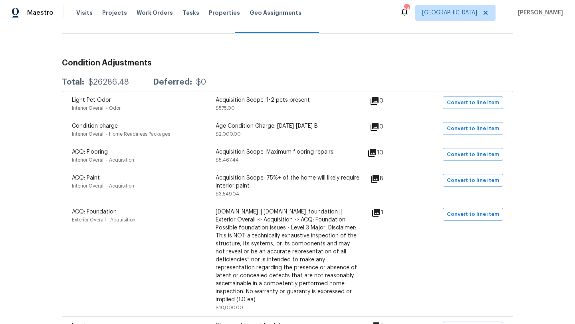
click at [376, 153] on icon at bounding box center [372, 153] width 8 height 8
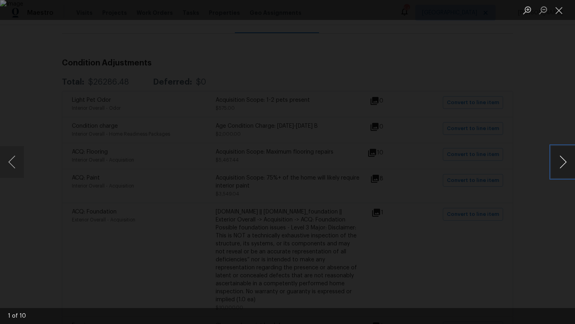
click at [566, 159] on button "Next image" at bounding box center [563, 162] width 24 height 32
click at [561, 161] on button "Next image" at bounding box center [563, 162] width 24 height 32
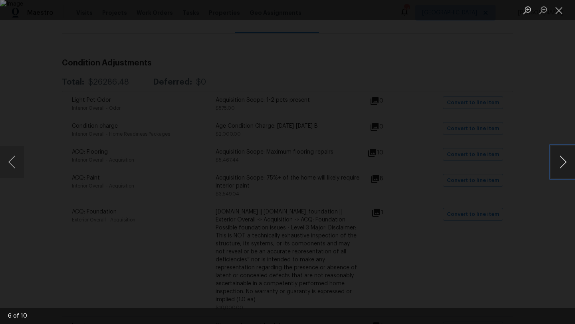
click at [561, 161] on button "Next image" at bounding box center [563, 162] width 24 height 32
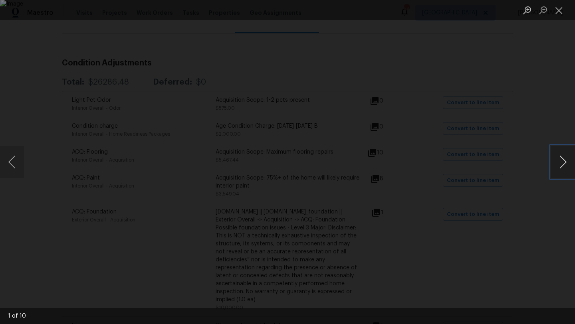
click at [561, 161] on button "Next image" at bounding box center [563, 162] width 24 height 32
click at [558, 14] on button "Close lightbox" at bounding box center [559, 10] width 16 height 14
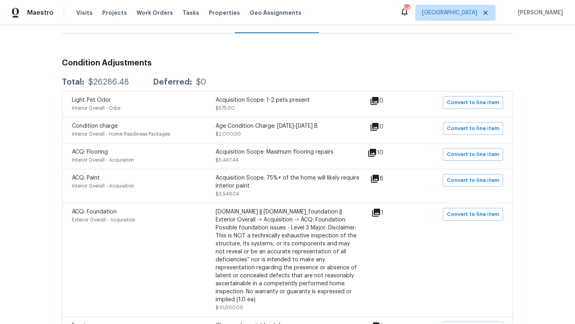
click at [378, 178] on icon at bounding box center [375, 179] width 8 height 8
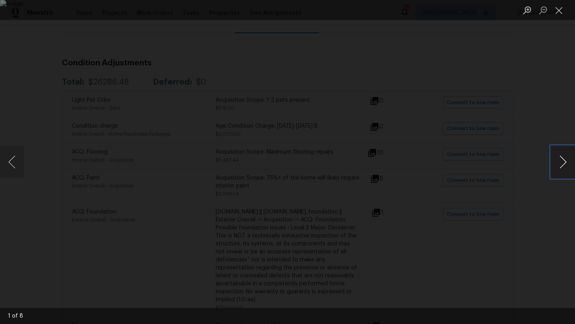
click at [564, 161] on button "Next image" at bounding box center [563, 162] width 24 height 32
click at [559, 11] on button "Close lightbox" at bounding box center [559, 10] width 16 height 14
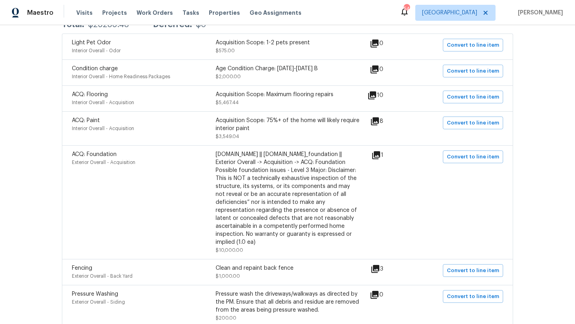
scroll to position [175, 0]
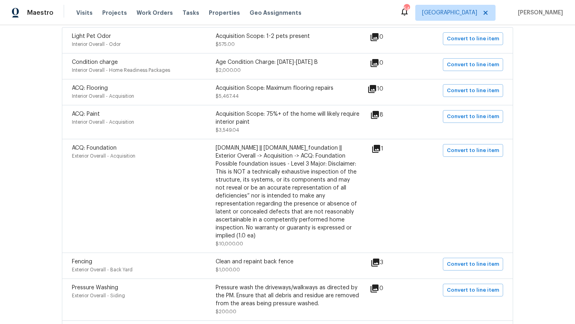
click at [380, 149] on icon at bounding box center [376, 149] width 8 height 8
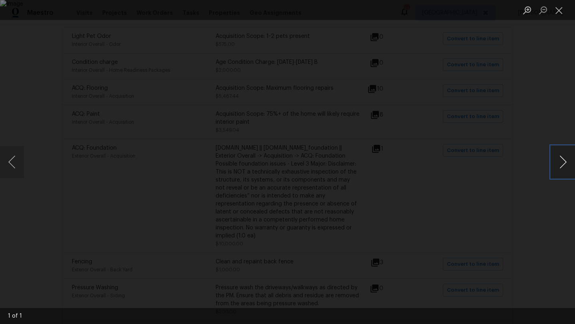
click at [564, 161] on button "Next image" at bounding box center [563, 162] width 24 height 32
click at [561, 10] on button "Close lightbox" at bounding box center [559, 10] width 16 height 14
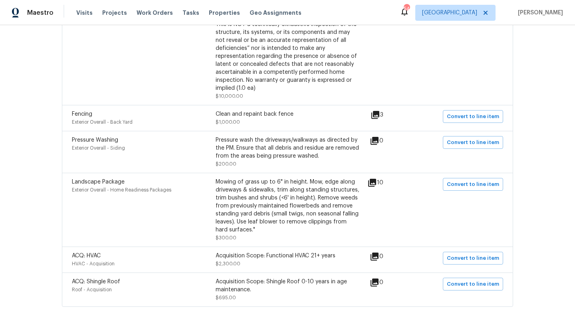
scroll to position [326, 0]
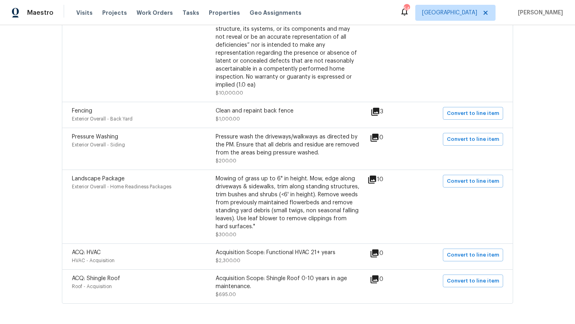
click at [380, 111] on icon at bounding box center [376, 112] width 8 height 8
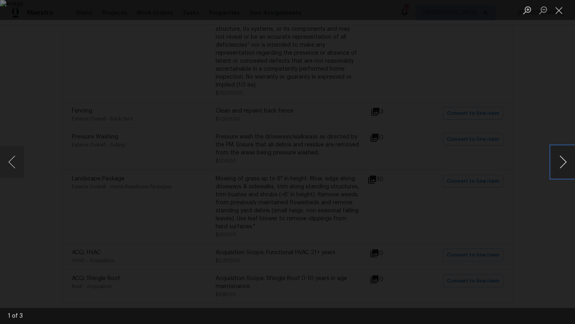
click at [565, 160] on button "Next image" at bounding box center [563, 162] width 24 height 32
click at [561, 8] on button "Close lightbox" at bounding box center [559, 10] width 16 height 14
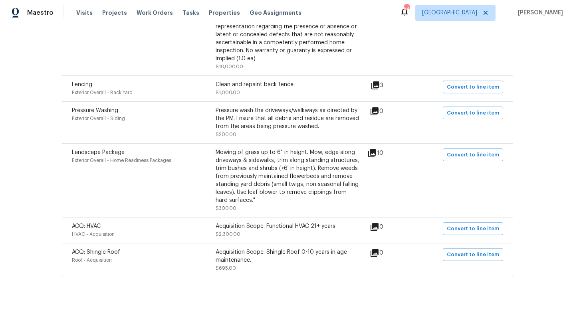
scroll to position [354, 0]
click at [376, 155] on icon at bounding box center [373, 153] width 10 height 10
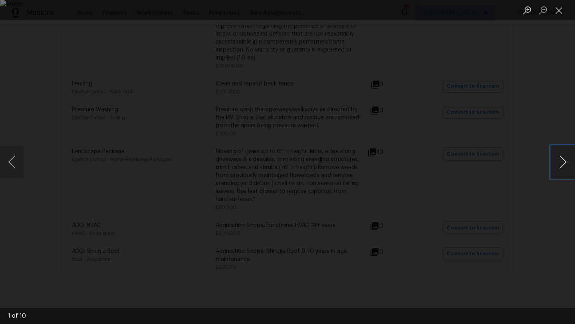
click at [564, 162] on button "Next image" at bounding box center [563, 162] width 24 height 32
click at [17, 159] on button "Previous image" at bounding box center [12, 162] width 24 height 32
click at [561, 160] on button "Next image" at bounding box center [563, 162] width 24 height 32
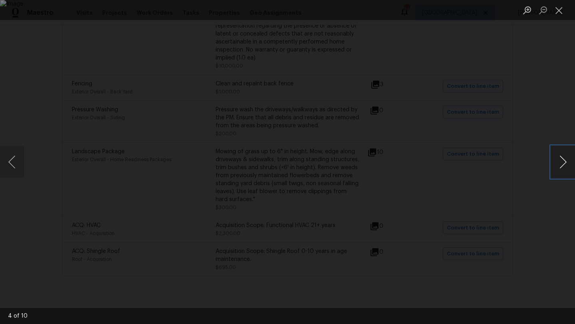
click at [561, 160] on button "Next image" at bounding box center [563, 162] width 24 height 32
click at [559, 13] on button "Close lightbox" at bounding box center [559, 10] width 16 height 14
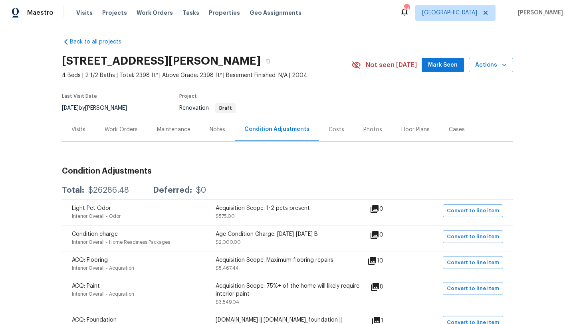
scroll to position [0, 0]
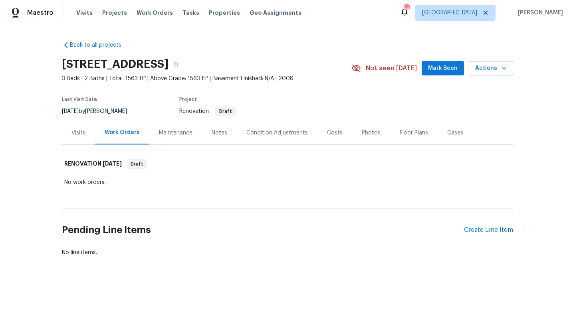
click at [261, 134] on div "Condition Adjustments" at bounding box center [278, 133] width 62 height 8
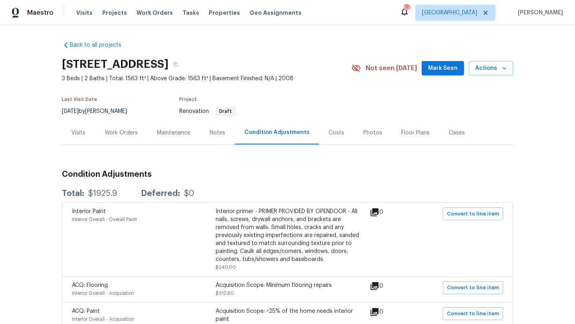
click at [338, 133] on div "Costs" at bounding box center [337, 133] width 16 height 8
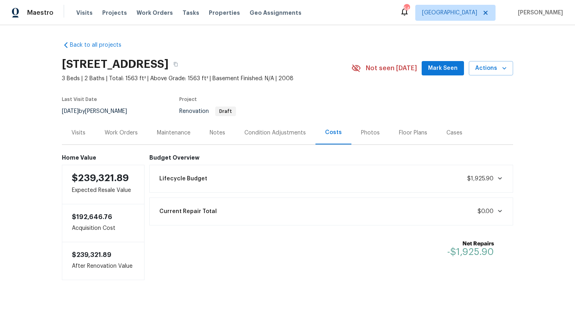
click at [285, 134] on div "Condition Adjustments" at bounding box center [276, 133] width 62 height 8
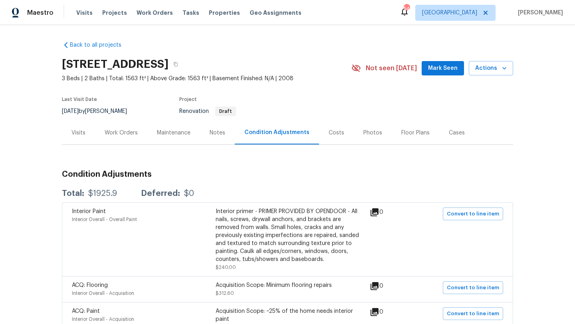
click at [78, 131] on div "Visits" at bounding box center [79, 133] width 14 height 8
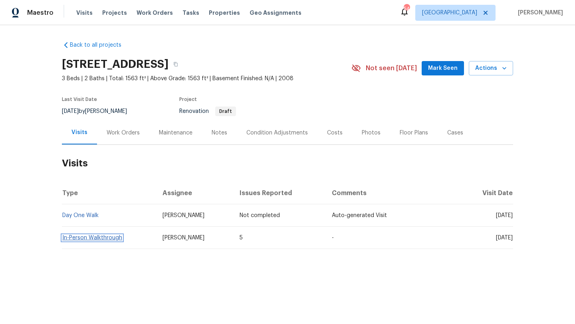
click at [81, 236] on link "In-Person Walkthrough" at bounding box center [92, 238] width 60 height 6
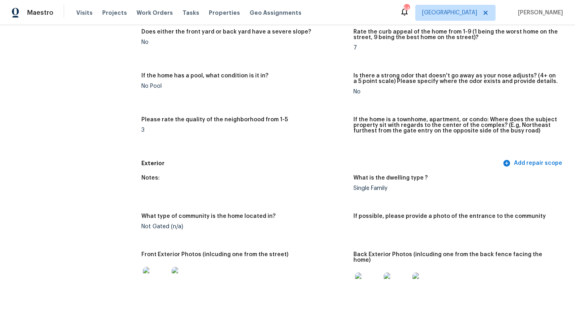
scroll to position [168, 0]
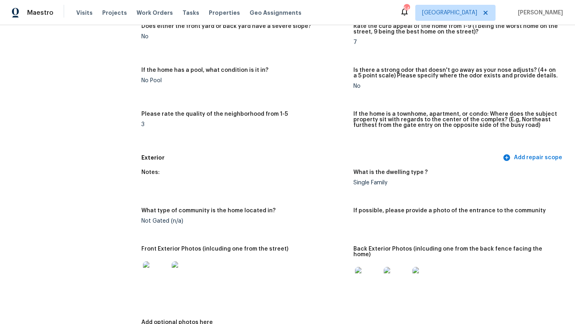
click at [158, 275] on img at bounding box center [156, 275] width 26 height 26
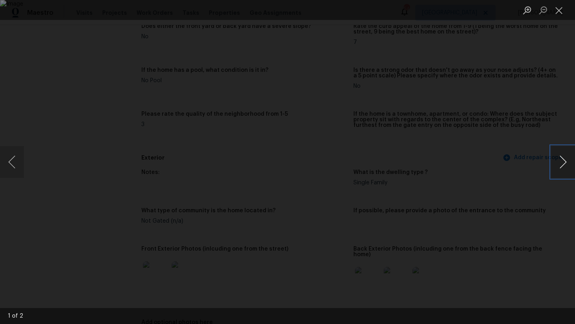
click at [564, 160] on button "Next image" at bounding box center [563, 162] width 24 height 32
click at [559, 9] on button "Close lightbox" at bounding box center [559, 10] width 16 height 14
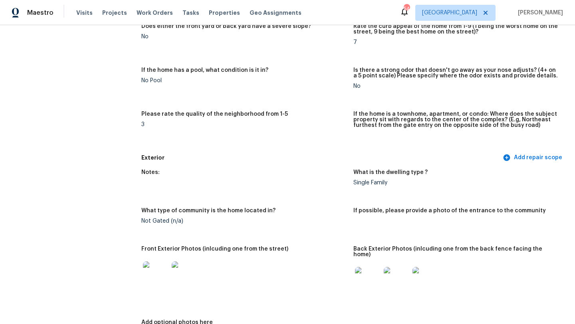
click at [373, 273] on img at bounding box center [368, 280] width 26 height 26
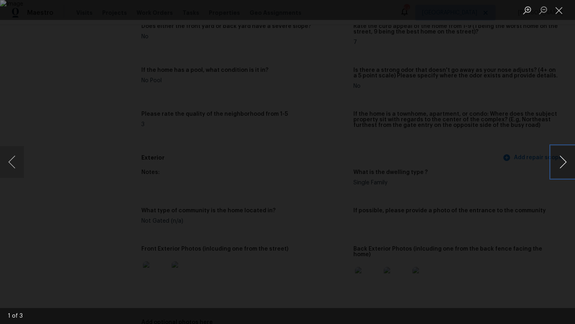
click at [564, 161] on button "Next image" at bounding box center [563, 162] width 24 height 32
click at [559, 14] on button "Close lightbox" at bounding box center [559, 10] width 16 height 14
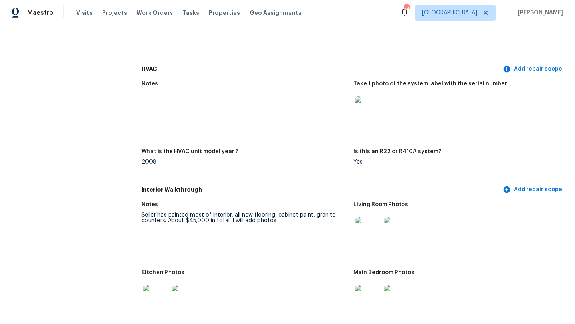
scroll to position [696, 0]
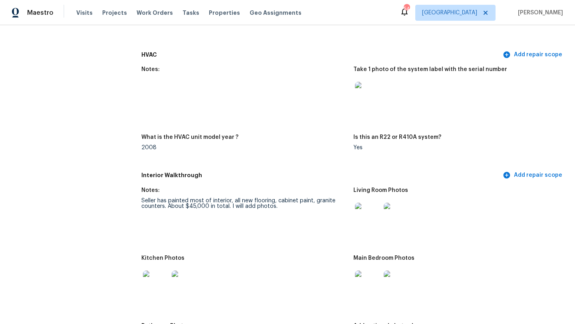
click at [366, 213] on img at bounding box center [368, 216] width 26 height 26
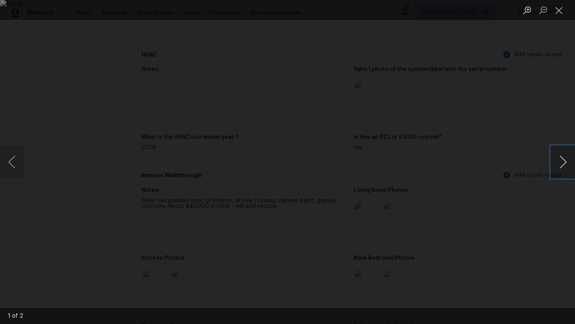
click at [562, 161] on button "Next image" at bounding box center [563, 162] width 24 height 32
click at [559, 14] on button "Close lightbox" at bounding box center [559, 10] width 16 height 14
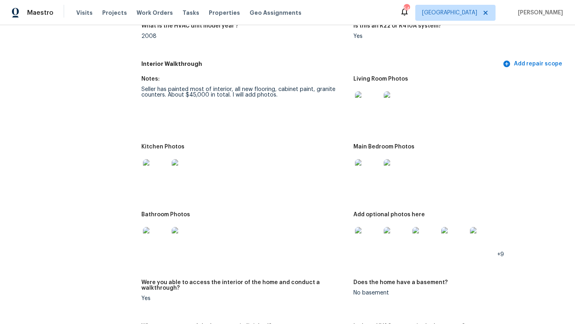
scroll to position [810, 0]
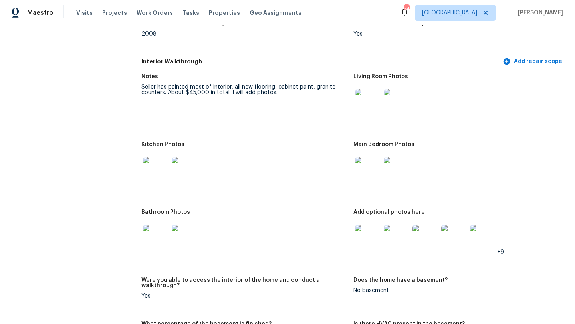
click at [158, 166] on img at bounding box center [156, 170] width 26 height 26
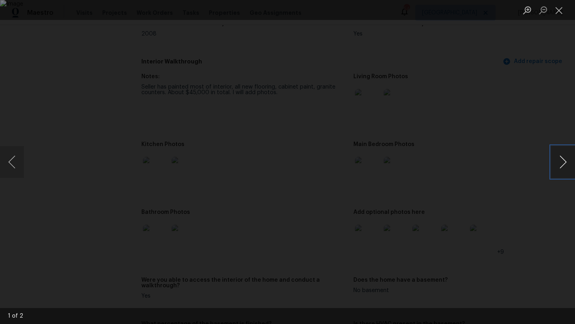
click at [567, 160] on button "Next image" at bounding box center [563, 162] width 24 height 32
click at [557, 12] on button "Close lightbox" at bounding box center [559, 10] width 16 height 14
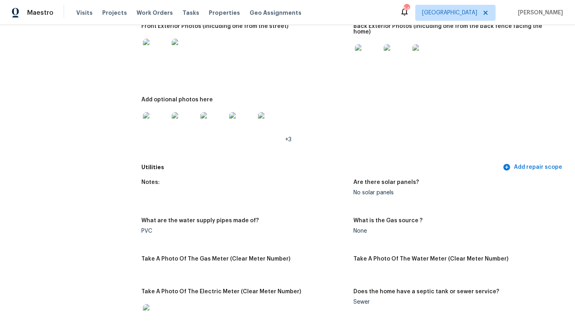
scroll to position [330, 0]
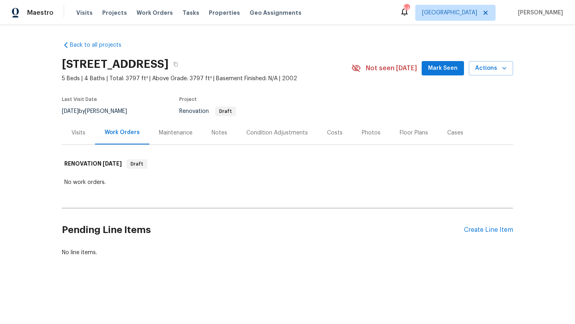
click at [279, 133] on div "Condition Adjustments" at bounding box center [278, 133] width 62 height 8
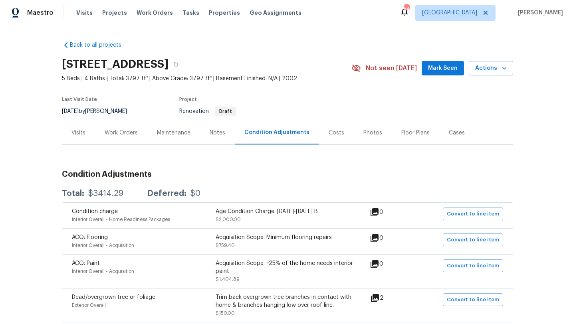
click at [333, 131] on div "Costs" at bounding box center [337, 133] width 16 height 8
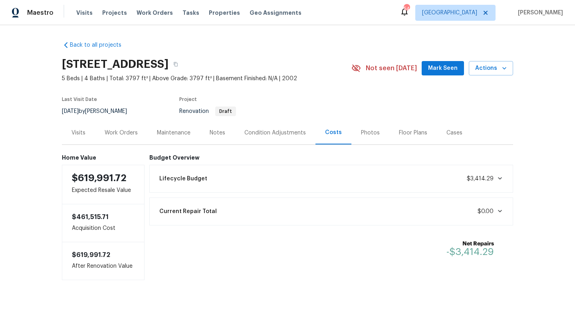
click at [129, 135] on div "Work Orders" at bounding box center [121, 133] width 33 height 8
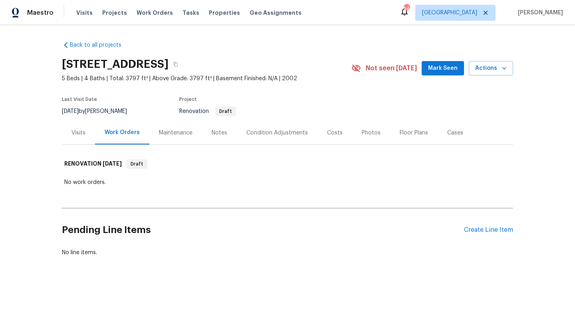
click at [74, 133] on div "Visits" at bounding box center [79, 133] width 14 height 8
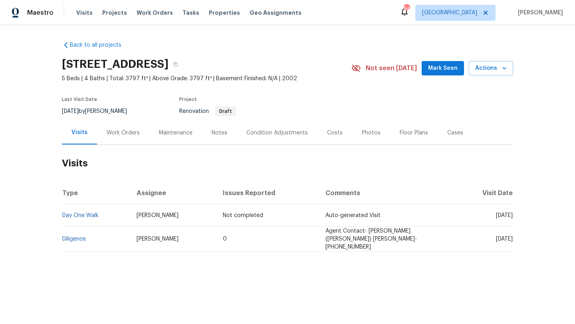
click at [256, 129] on div "Condition Adjustments" at bounding box center [278, 133] width 62 height 8
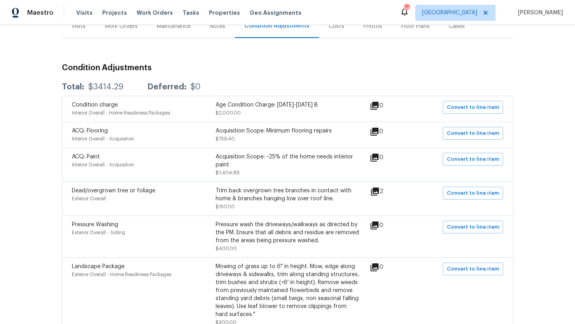
scroll to position [119, 0]
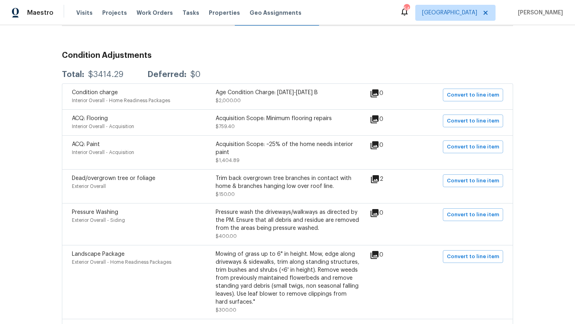
click at [379, 179] on icon at bounding box center [375, 179] width 8 height 8
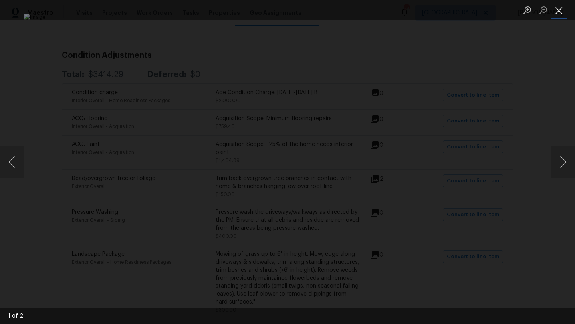
click at [562, 10] on button "Close lightbox" at bounding box center [559, 10] width 16 height 14
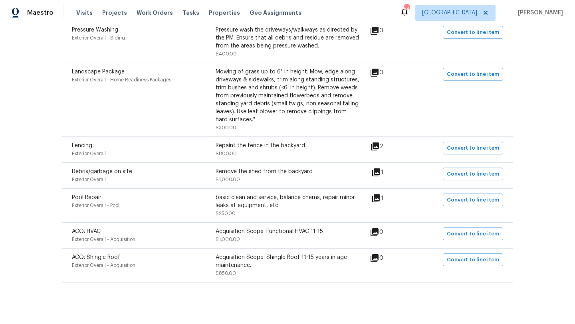
scroll to position [308, 0]
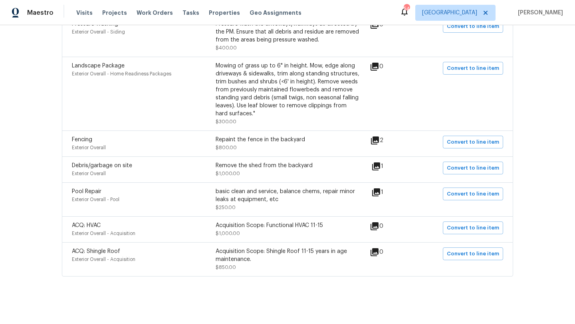
click at [378, 141] on icon at bounding box center [375, 141] width 8 height 8
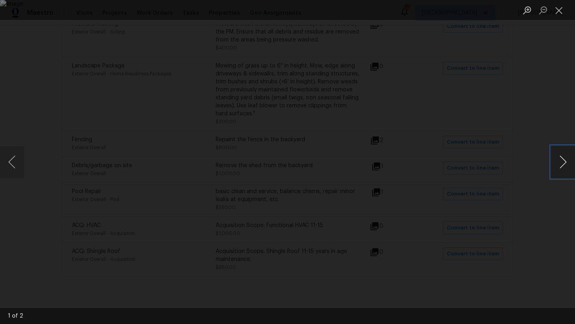
click at [561, 161] on button "Next image" at bounding box center [563, 162] width 24 height 32
click at [559, 13] on button "Close lightbox" at bounding box center [559, 10] width 16 height 14
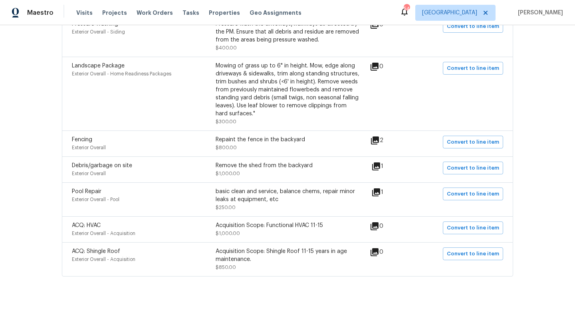
click at [380, 165] on icon at bounding box center [376, 167] width 8 height 8
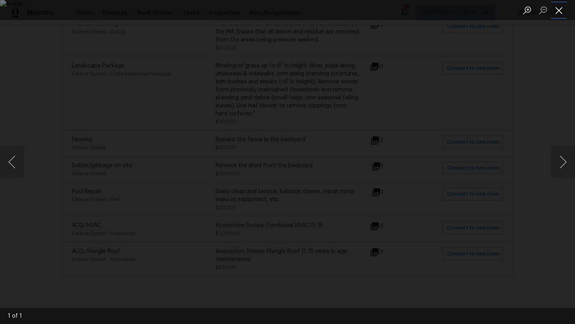
click at [559, 11] on button "Close lightbox" at bounding box center [559, 10] width 16 height 14
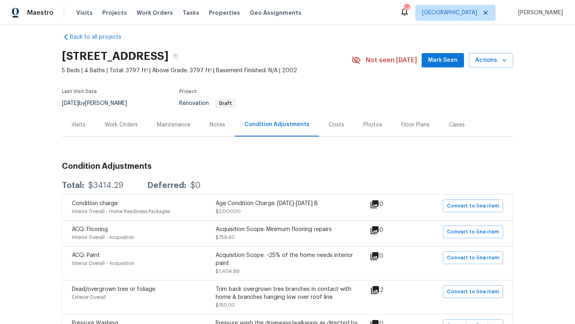
scroll to position [0, 0]
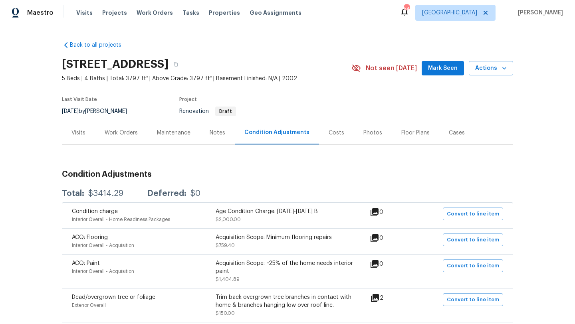
click at [80, 132] on div "Visits" at bounding box center [79, 133] width 14 height 8
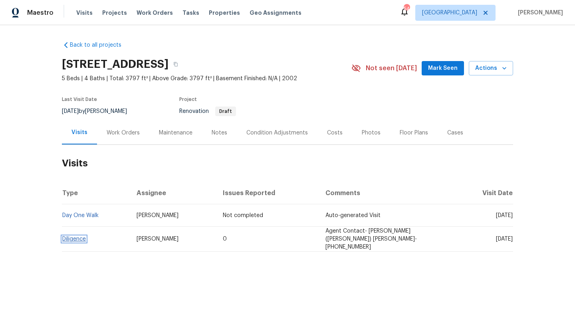
click at [83, 239] on link "Diligence" at bounding box center [74, 240] width 24 height 6
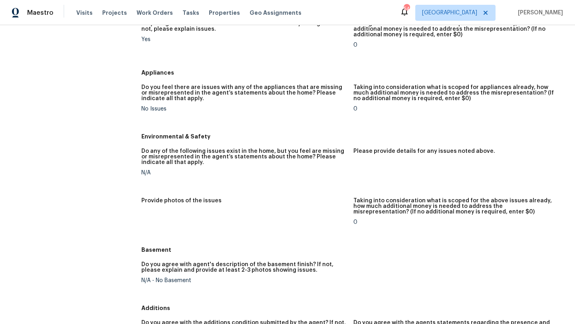
scroll to position [457, 0]
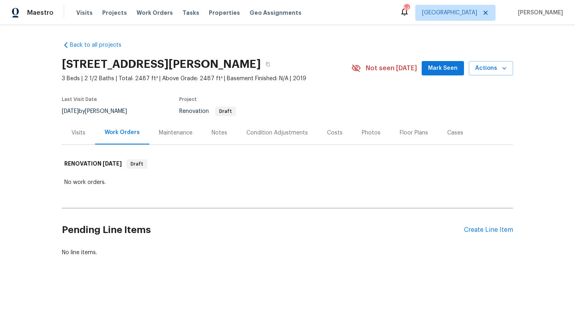
click at [334, 133] on div "Costs" at bounding box center [335, 133] width 16 height 8
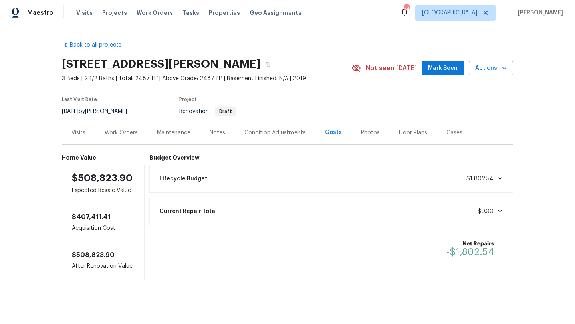
click at [256, 133] on div "Condition Adjustments" at bounding box center [276, 133] width 62 height 8
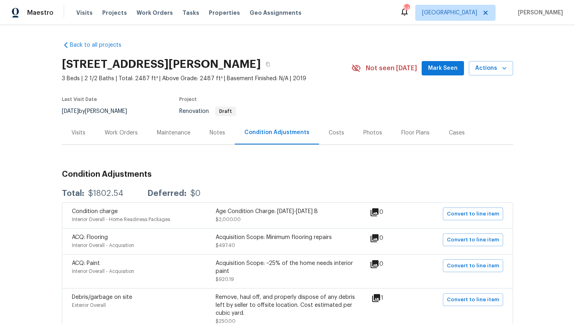
click at [80, 132] on div "Visits" at bounding box center [79, 133] width 14 height 8
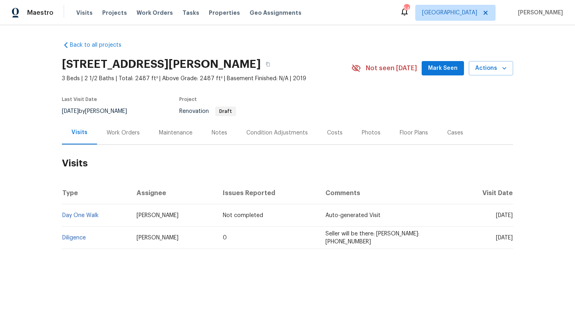
click at [261, 133] on div "Condition Adjustments" at bounding box center [278, 133] width 62 height 8
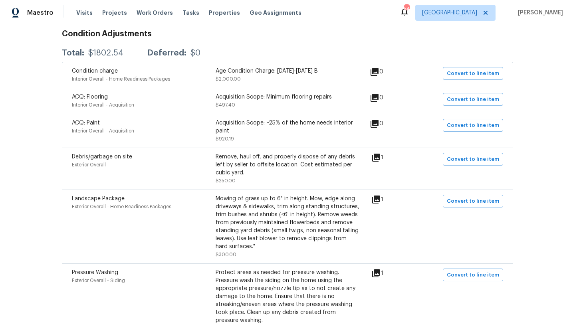
scroll to position [145, 0]
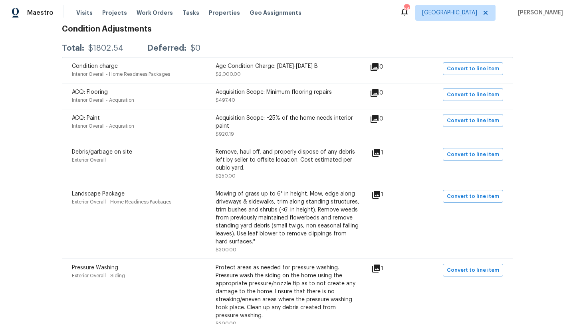
click at [380, 152] on icon at bounding box center [376, 153] width 8 height 8
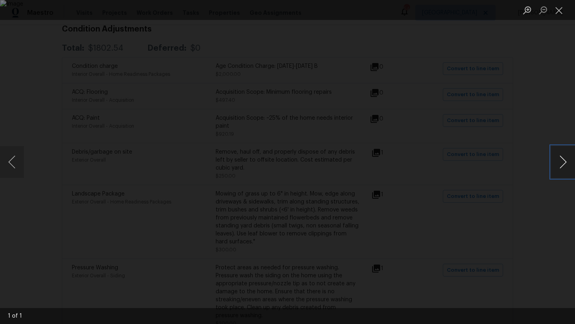
click at [565, 160] on button "Next image" at bounding box center [563, 162] width 24 height 32
click at [559, 12] on button "Close lightbox" at bounding box center [559, 10] width 16 height 14
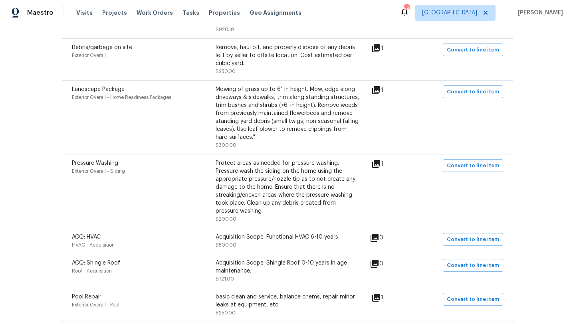
scroll to position [264, 0]
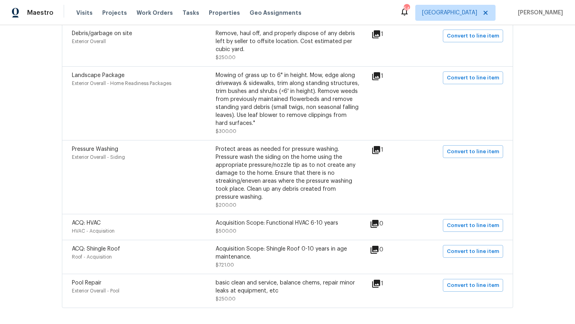
click at [381, 151] on icon at bounding box center [377, 150] width 10 height 10
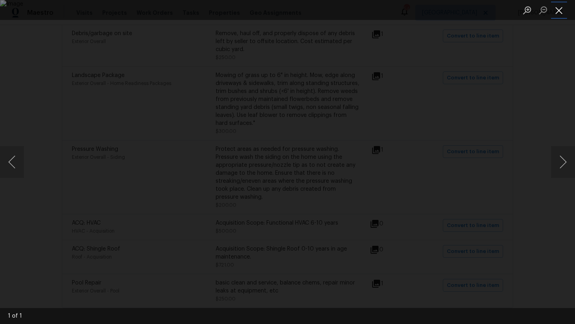
click at [557, 12] on button "Close lightbox" at bounding box center [559, 10] width 16 height 14
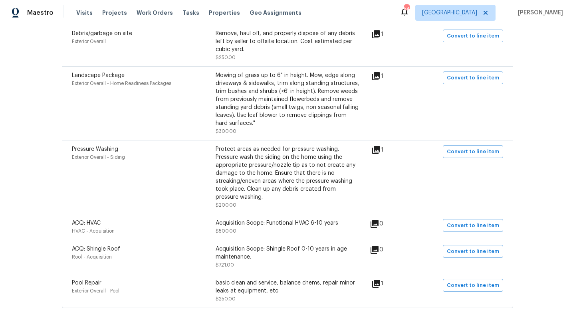
click at [380, 285] on icon at bounding box center [376, 284] width 8 height 8
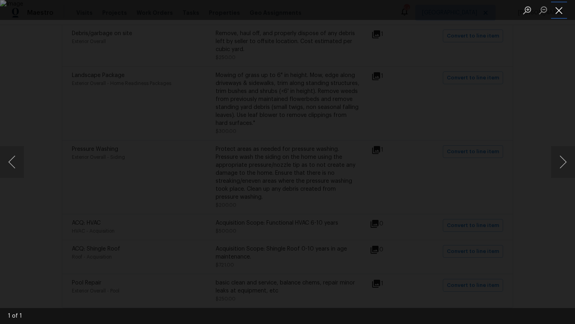
click at [560, 10] on button "Close lightbox" at bounding box center [559, 10] width 16 height 14
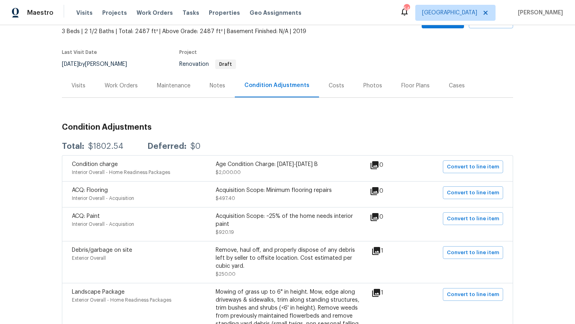
scroll to position [0, 0]
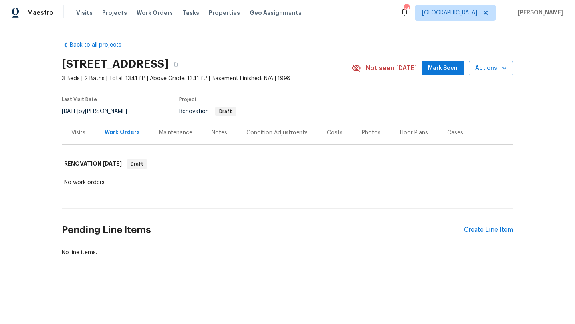
click at [255, 131] on div "Condition Adjustments" at bounding box center [278, 133] width 62 height 8
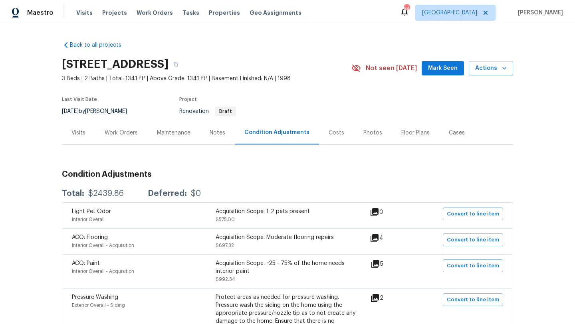
click at [329, 129] on div "Costs" at bounding box center [337, 133] width 16 height 8
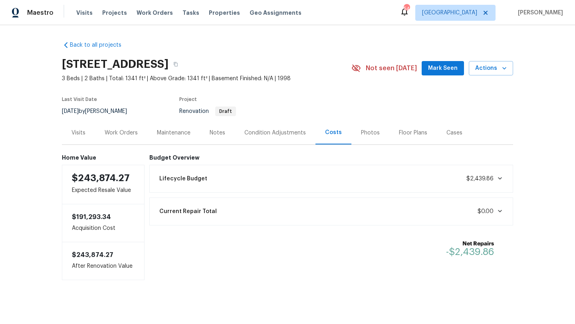
click at [251, 133] on div "Condition Adjustments" at bounding box center [276, 133] width 62 height 8
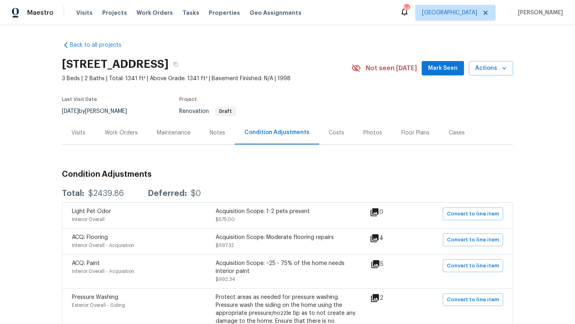
click at [85, 131] on div "Visits" at bounding box center [79, 133] width 14 height 8
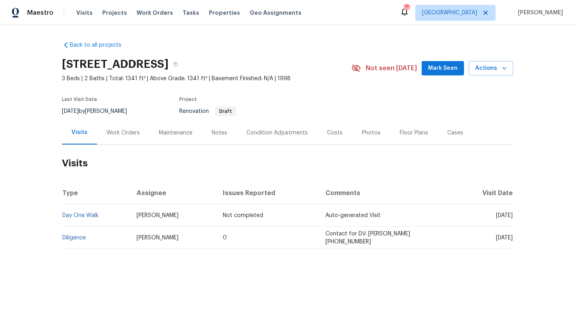
click at [273, 131] on div "Condition Adjustments" at bounding box center [278, 133] width 62 height 8
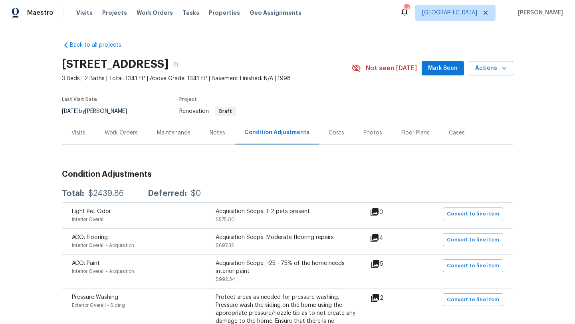
click at [379, 238] on icon at bounding box center [375, 239] width 8 height 8
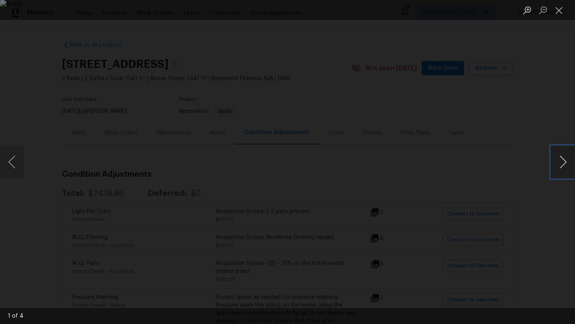
click at [563, 161] on button "Next image" at bounding box center [563, 162] width 24 height 32
click at [563, 160] on button "Next image" at bounding box center [563, 162] width 24 height 32
click at [563, 161] on button "Next image" at bounding box center [563, 162] width 24 height 32
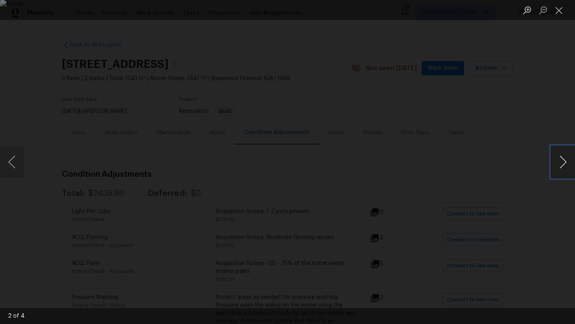
click at [566, 157] on button "Next image" at bounding box center [563, 162] width 24 height 32
click at [560, 12] on button "Close lightbox" at bounding box center [559, 10] width 16 height 14
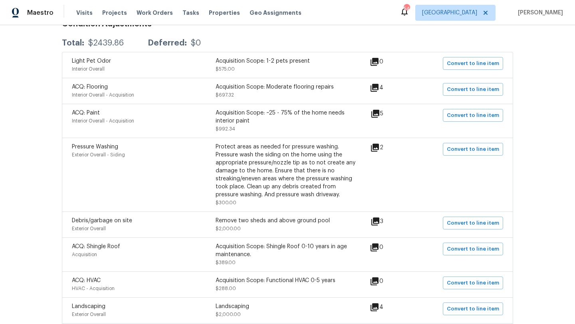
scroll to position [158, 0]
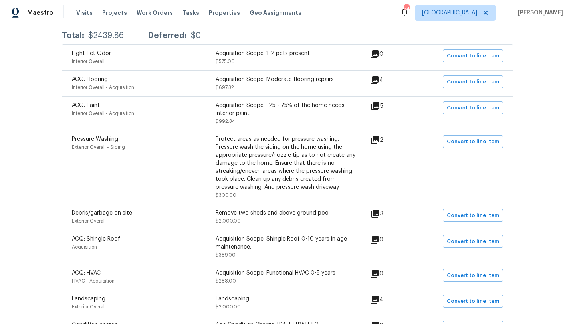
click at [378, 215] on icon at bounding box center [376, 214] width 10 height 10
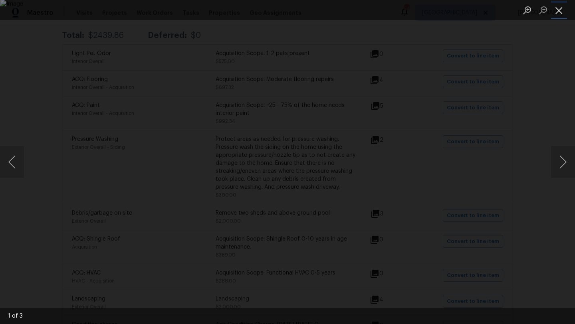
click at [561, 10] on button "Close lightbox" at bounding box center [559, 10] width 16 height 14
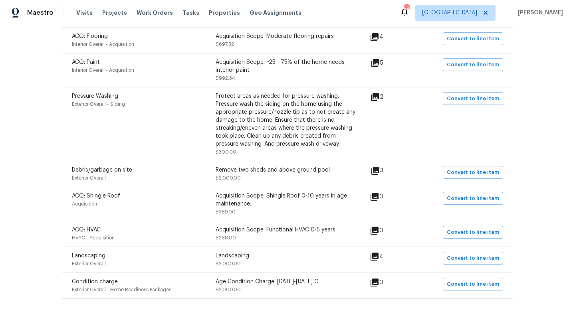
scroll to position [203, 0]
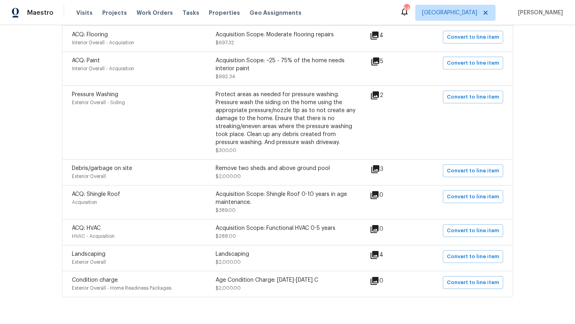
click at [379, 256] on icon at bounding box center [375, 255] width 8 height 8
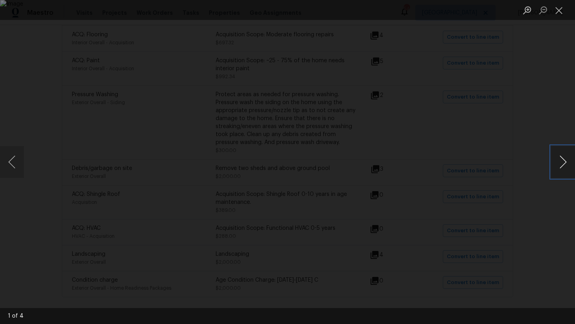
click at [565, 163] on button "Next image" at bounding box center [563, 162] width 24 height 32
click at [560, 8] on button "Close lightbox" at bounding box center [559, 10] width 16 height 14
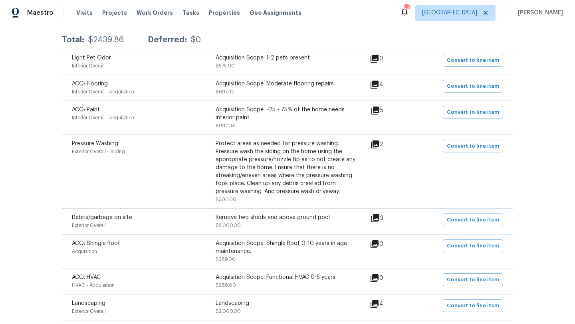
scroll to position [152, 0]
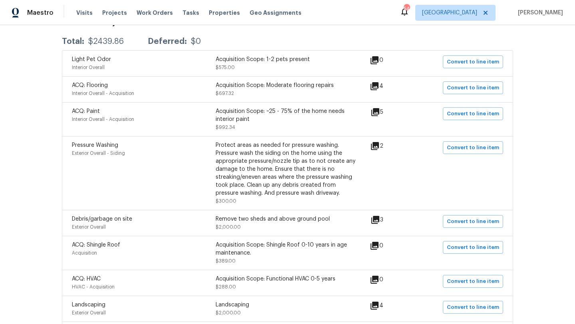
click at [380, 113] on icon at bounding box center [376, 112] width 8 height 8
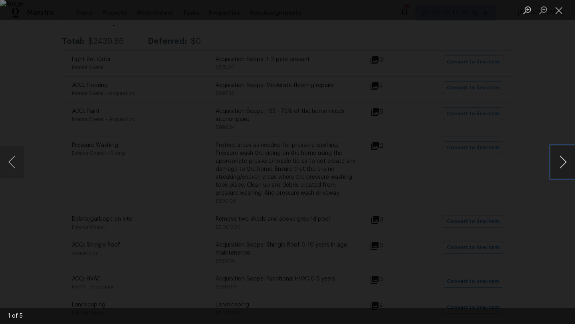
click at [559, 163] on button "Next image" at bounding box center [563, 162] width 24 height 32
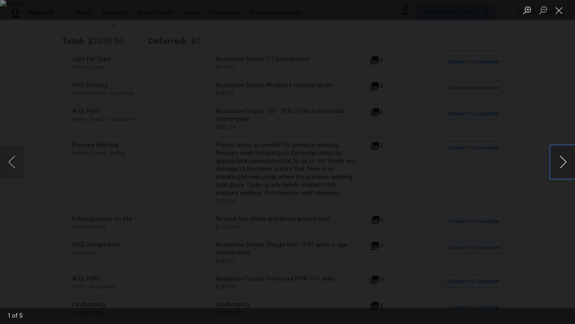
click at [559, 163] on button "Next image" at bounding box center [563, 162] width 24 height 32
click at [558, 12] on button "Close lightbox" at bounding box center [559, 10] width 16 height 14
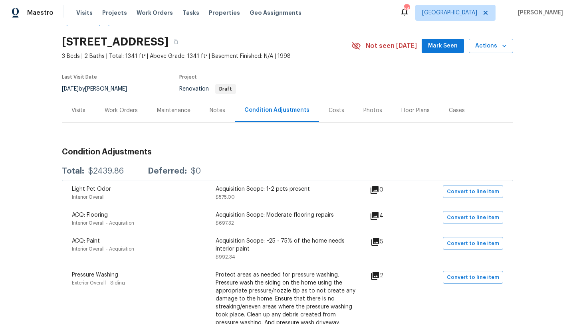
scroll to position [21, 0]
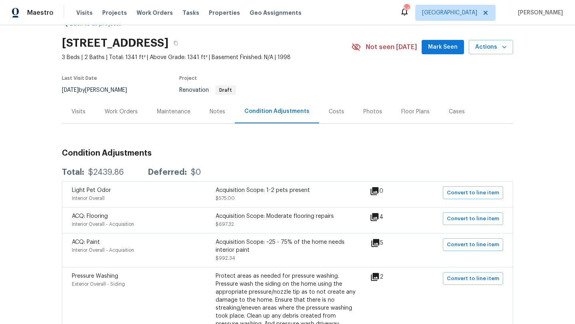
click at [82, 111] on div "Visits" at bounding box center [79, 112] width 14 height 8
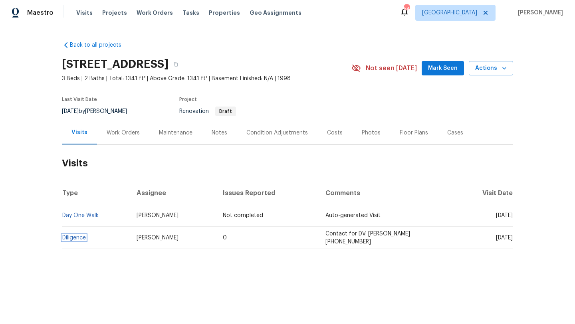
click at [72, 235] on link "Diligence" at bounding box center [74, 238] width 24 height 6
